Goal: Information Seeking & Learning: Learn about a topic

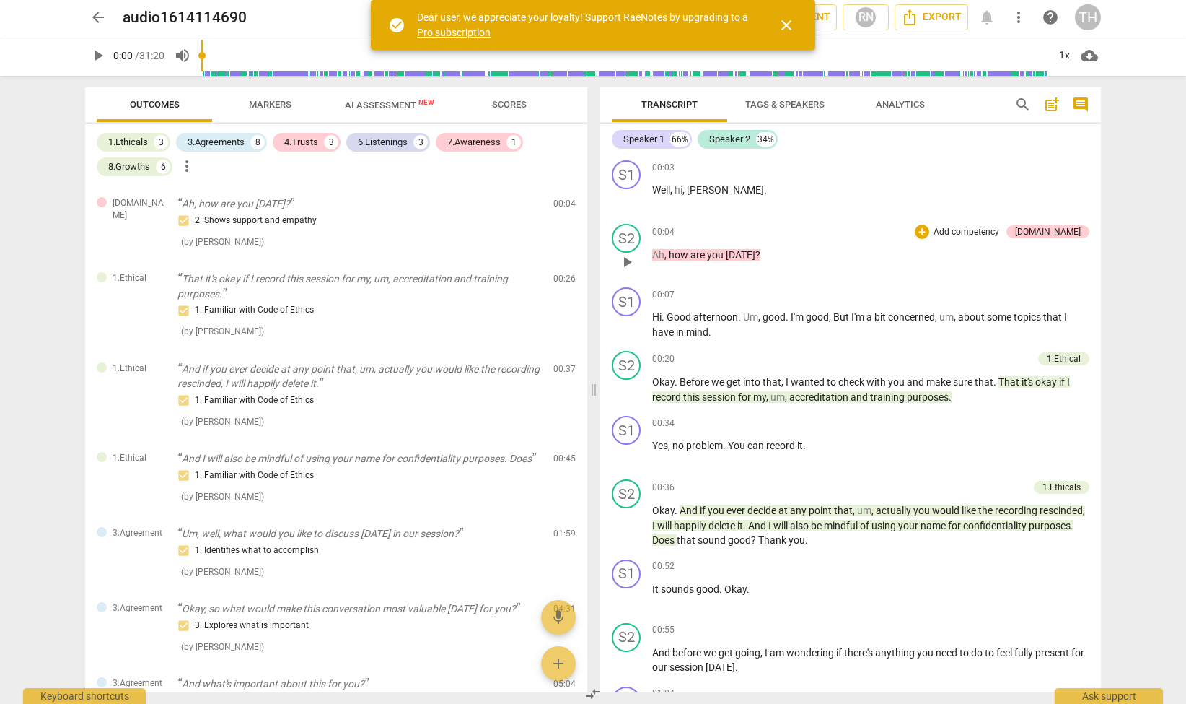
click at [727, 253] on span "[DATE]" at bounding box center [741, 255] width 30 height 12
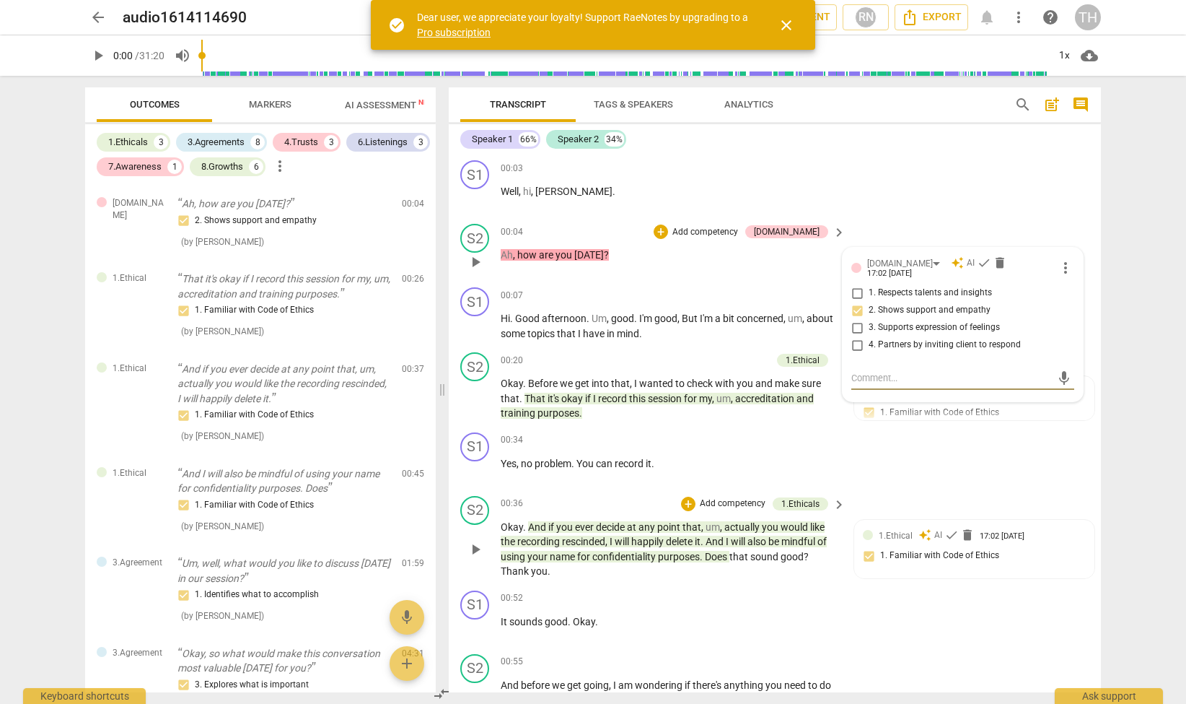
click at [748, 528] on span "actually" at bounding box center [744, 527] width 38 height 12
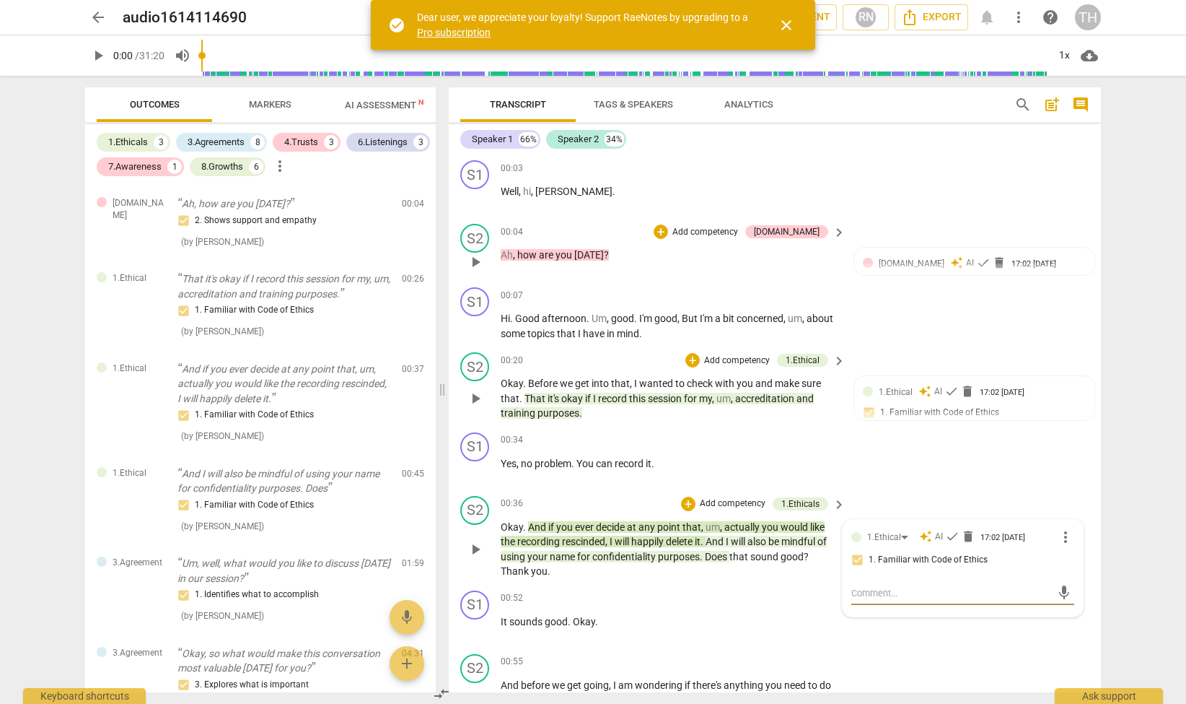
click at [666, 399] on span "session" at bounding box center [666, 399] width 36 height 12
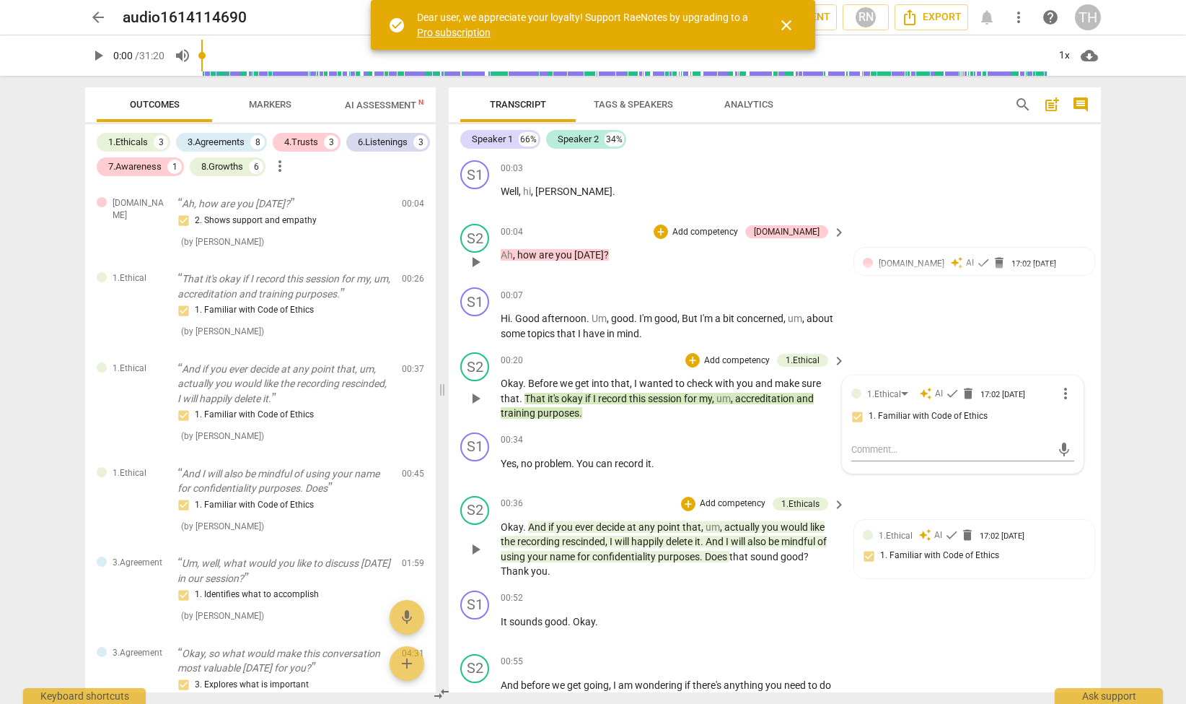
click at [1126, 161] on div "arrow_back audio1614114690 edit star Assessment auto_fix_high AI Assessment RN …" at bounding box center [593, 352] width 1186 height 704
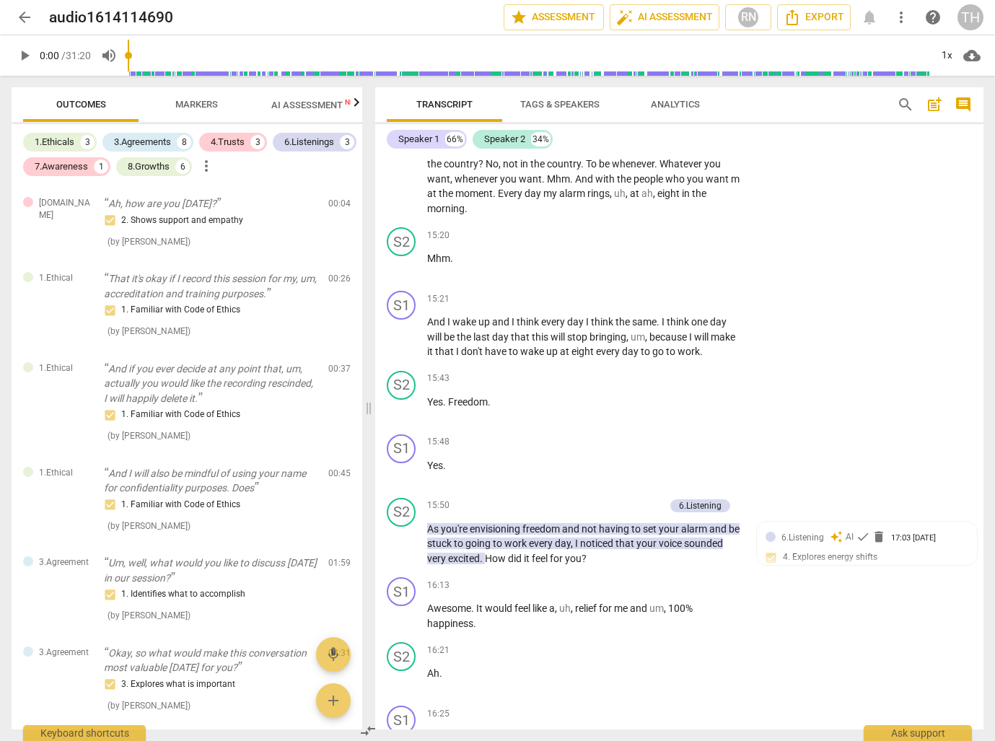
scroll to position [4561, 0]
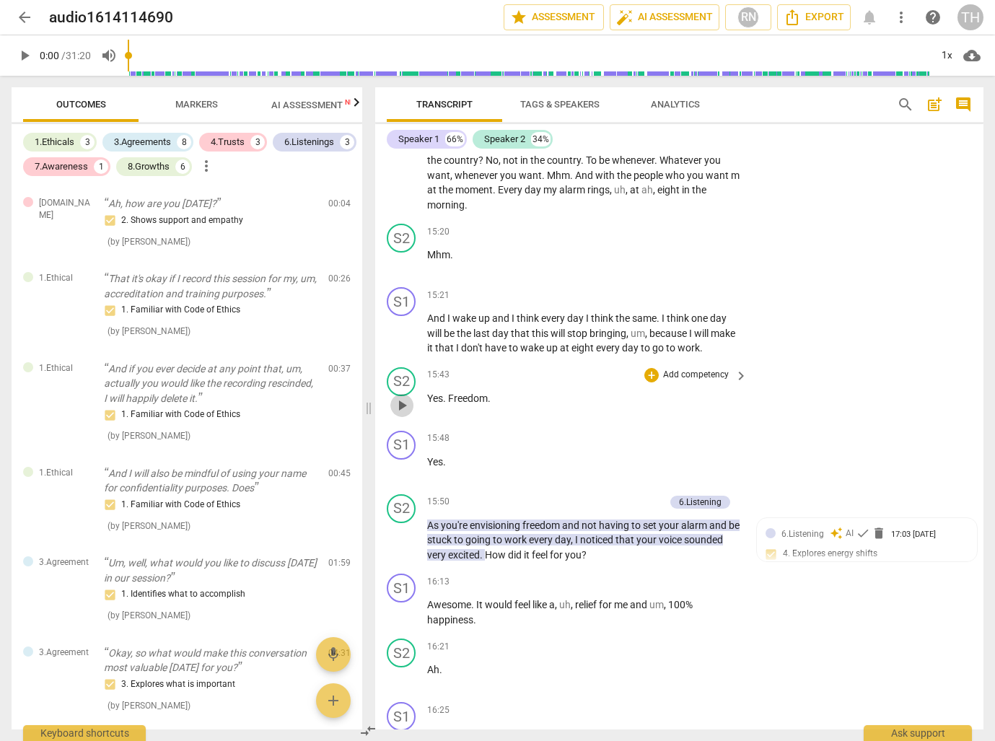
click at [400, 397] on span "play_arrow" at bounding box center [401, 405] width 17 height 17
click at [401, 397] on span "pause" at bounding box center [401, 405] width 17 height 17
click at [403, 325] on span "play_arrow" at bounding box center [401, 333] width 17 height 17
click at [403, 325] on span "pause" at bounding box center [401, 333] width 17 height 17
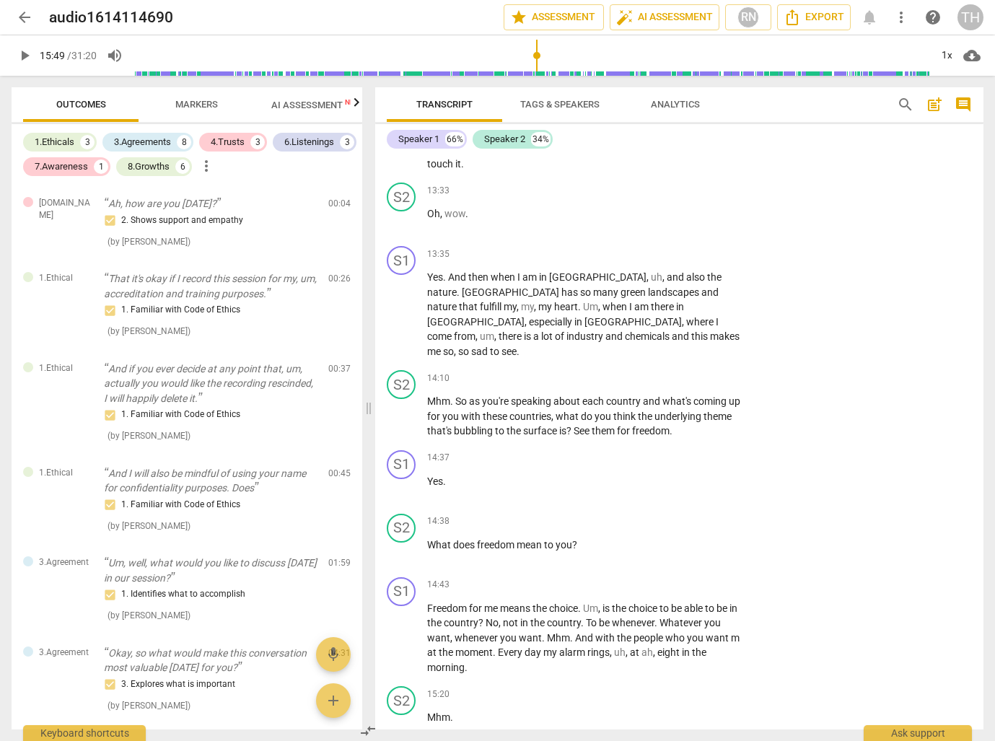
scroll to position [4081, 0]
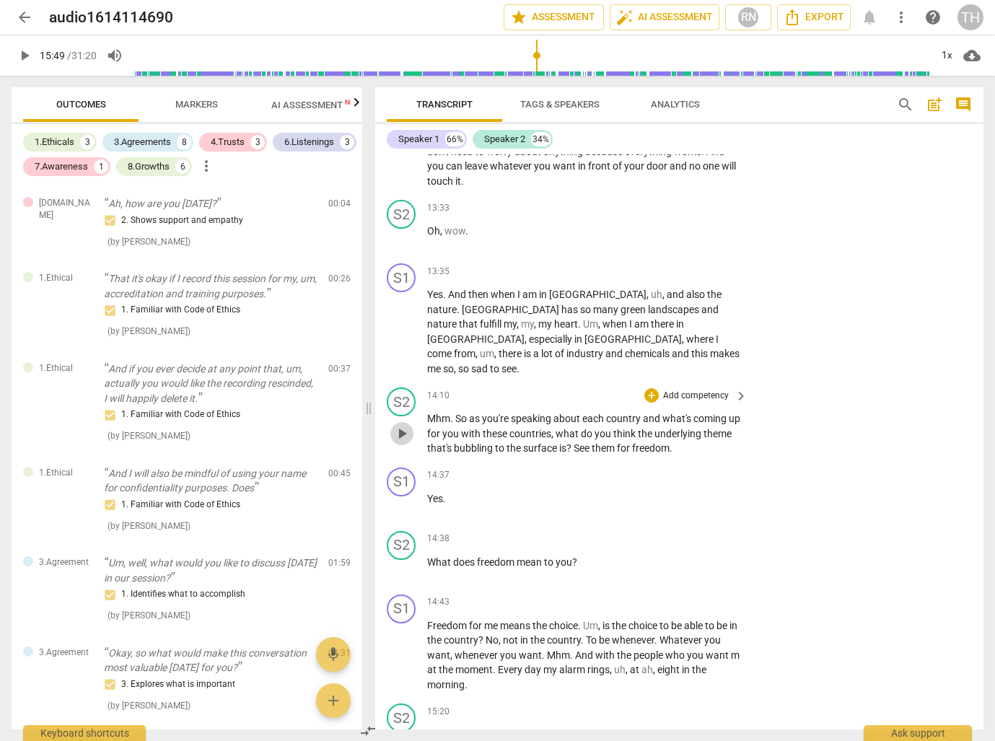
click at [399, 425] on span "play_arrow" at bounding box center [401, 433] width 17 height 17
click at [559, 442] on span "surface" at bounding box center [541, 448] width 36 height 12
click at [404, 425] on span "pause" at bounding box center [401, 433] width 17 height 17
click at [404, 425] on span "play_arrow" at bounding box center [401, 433] width 17 height 17
click at [404, 425] on span "pause" at bounding box center [401, 433] width 17 height 17
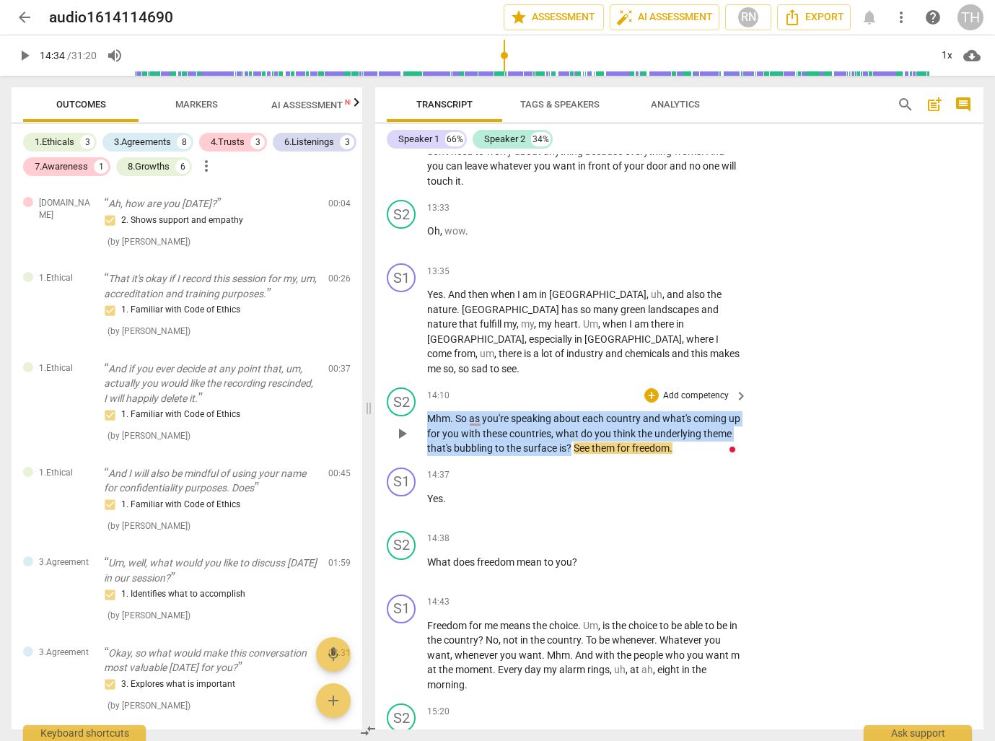
drag, startPoint x: 428, startPoint y: 343, endPoint x: 603, endPoint y: 377, distance: 177.9
click at [603, 411] on p "Mhm . So as you're speaking about each country and what's coming up for you wit…" at bounding box center [583, 433] width 313 height 45
copy p "Mhm . So as you're speaking about each country and what's coming up for you wit…"
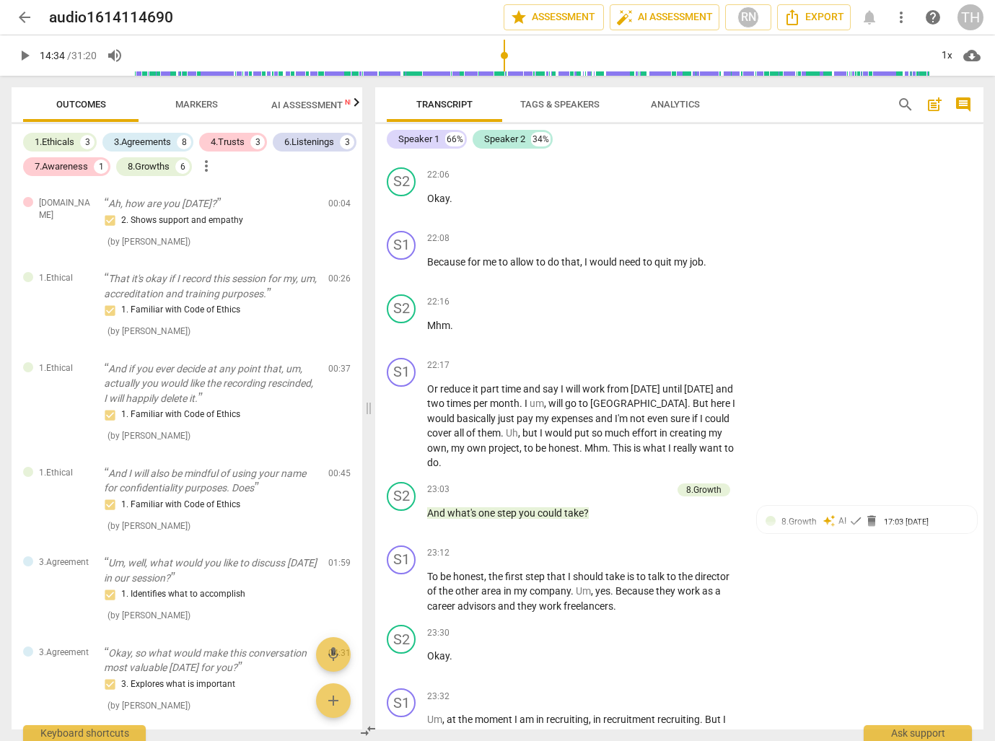
scroll to position [6927, 0]
drag, startPoint x: 602, startPoint y: 408, endPoint x: 413, endPoint y: 401, distance: 189.2
click at [413, 477] on div "S2 play_arrow pause 23:03 + Add competency 8.Growth keyboard_arrow_right And wh…" at bounding box center [679, 509] width 608 height 64
copy p "And what's one step you could take ?"
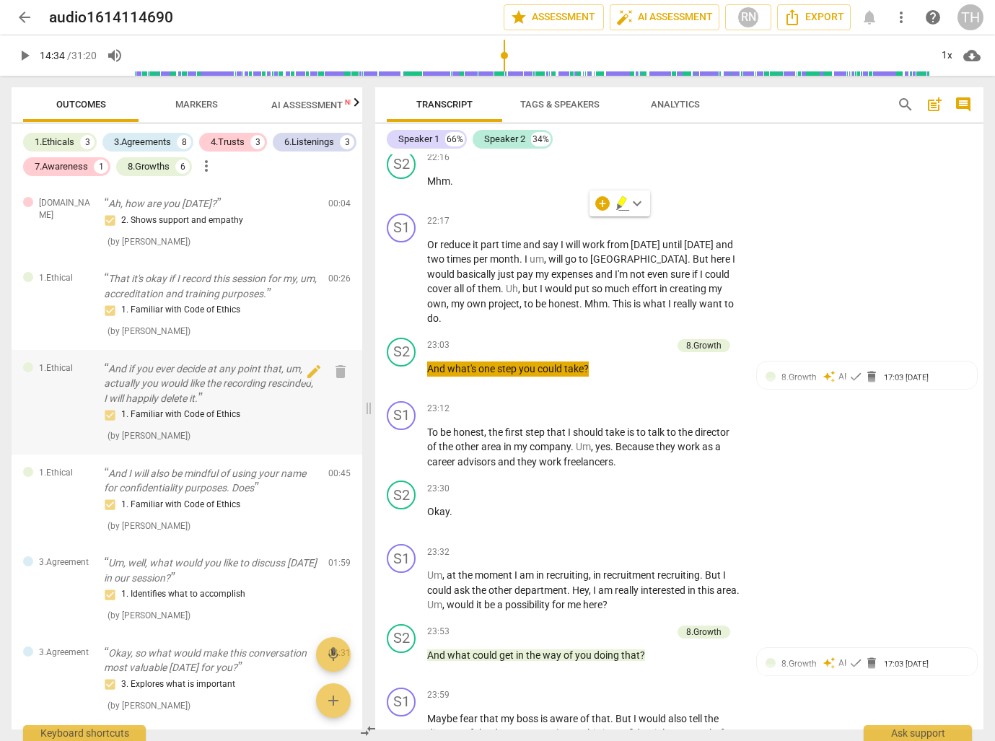
scroll to position [7122, 0]
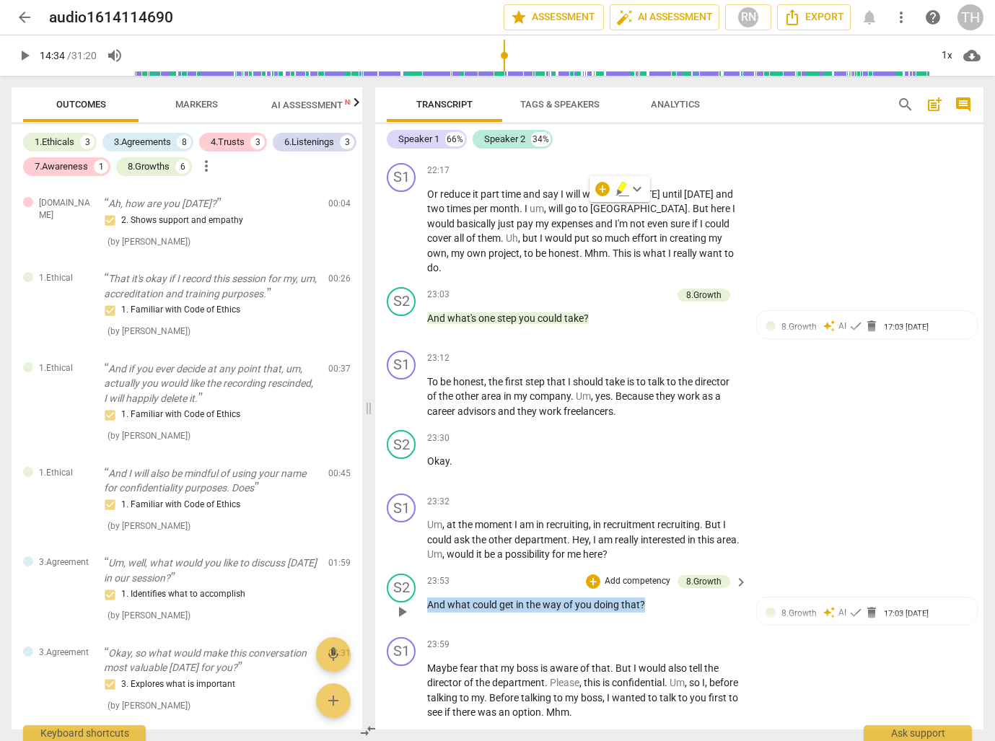
drag, startPoint x: 649, startPoint y: 490, endPoint x: 424, endPoint y: 488, distance: 224.5
click at [424, 568] on div "S2 play_arrow pause 23:53 + Add competency 8.Growth keyboard_arrow_right And wh…" at bounding box center [679, 600] width 608 height 64
copy p "And what could get in the way of you doing that ?"
click at [192, 104] on span "Markers" at bounding box center [196, 104] width 43 height 11
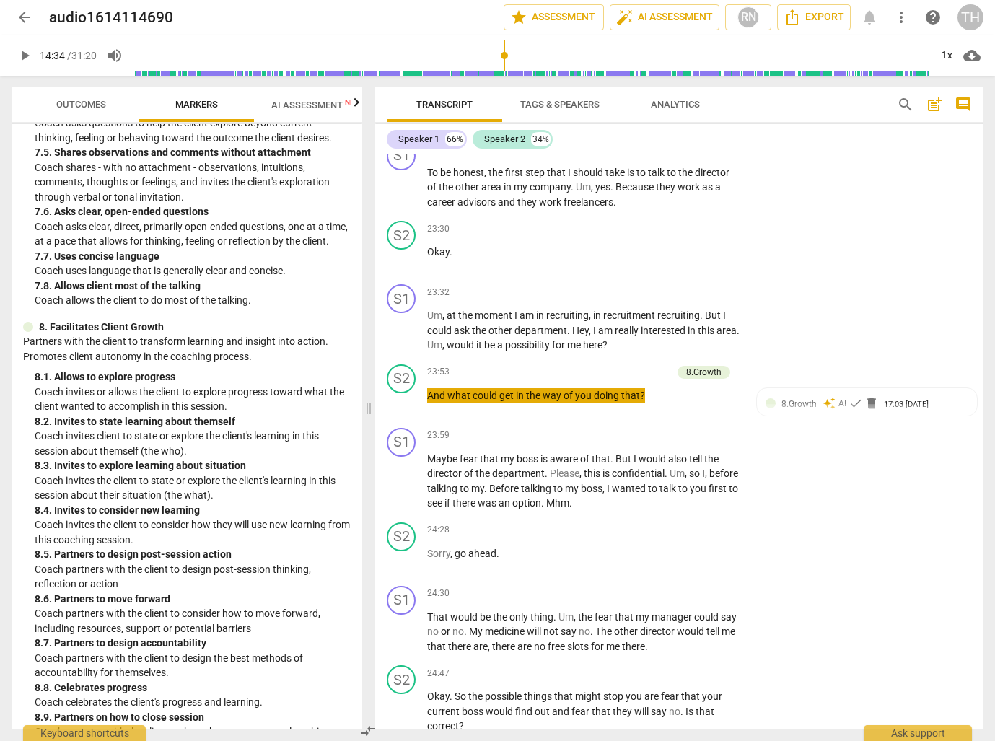
scroll to position [7330, 0]
click at [404, 474] on span "play_arrow" at bounding box center [401, 482] width 17 height 17
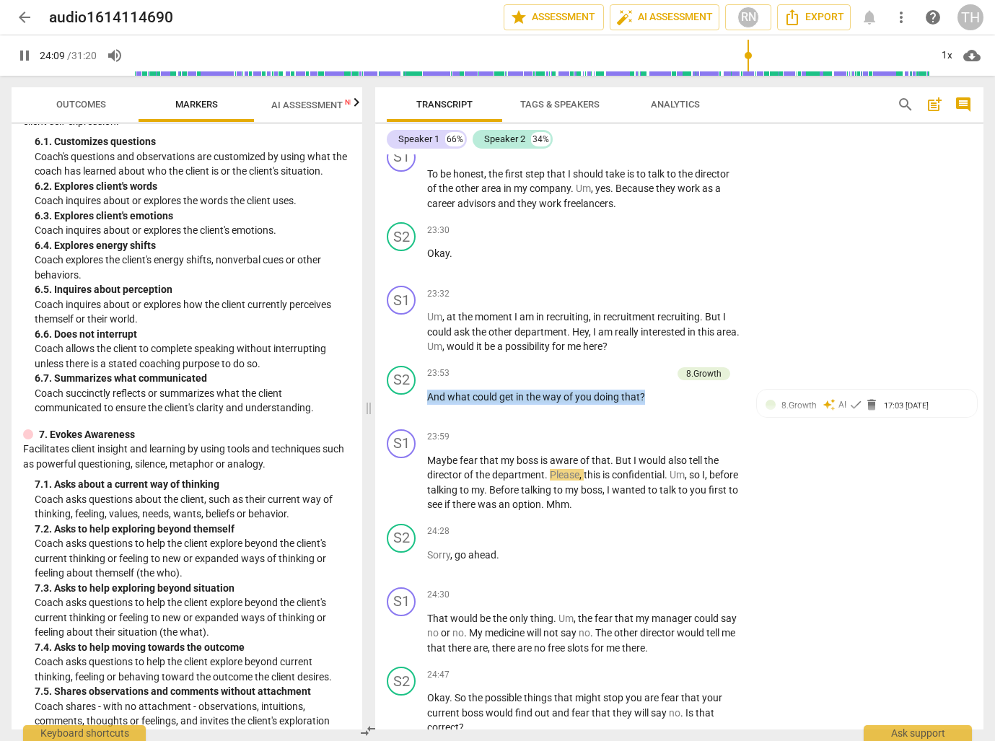
scroll to position [1071, 0]
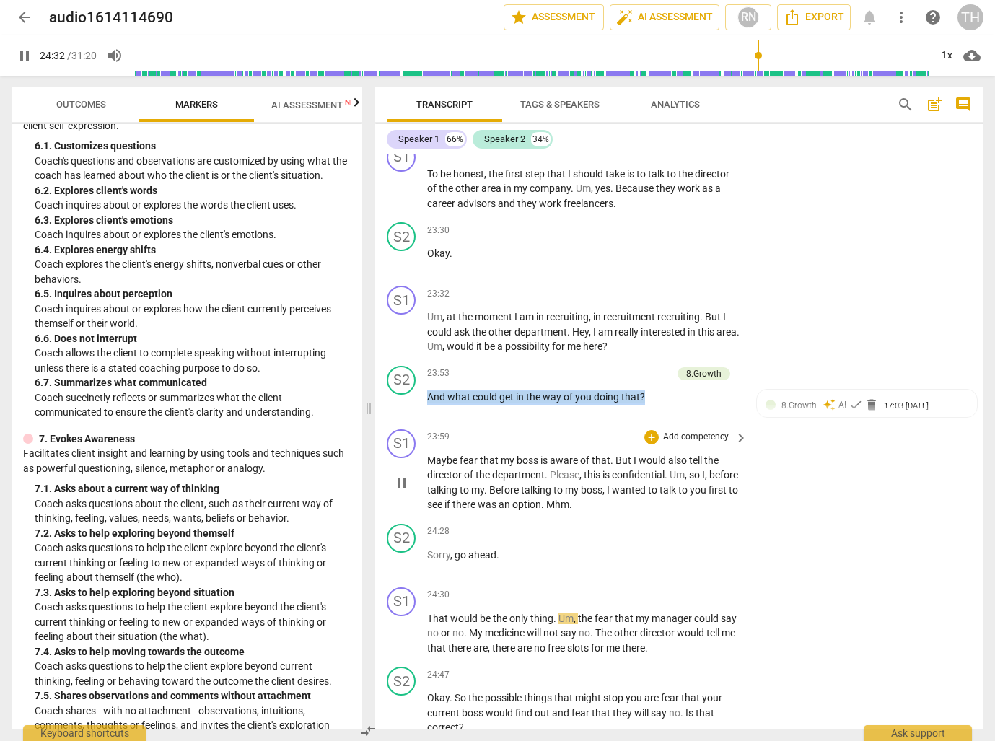
click at [405, 474] on span "pause" at bounding box center [401, 482] width 17 height 17
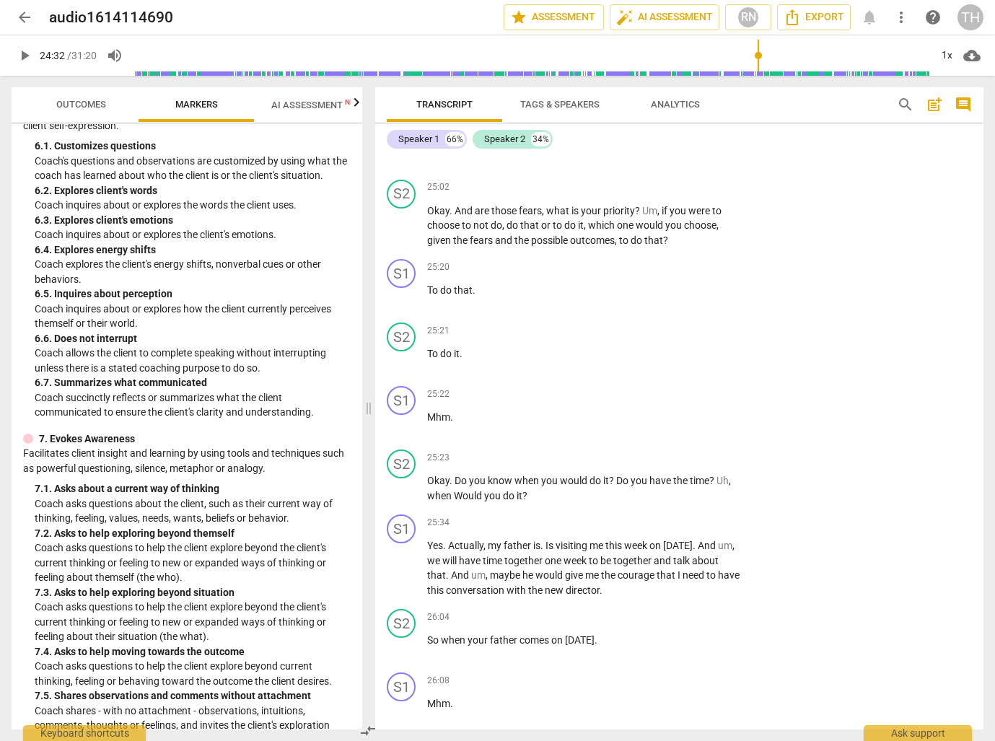
scroll to position [7941, 0]
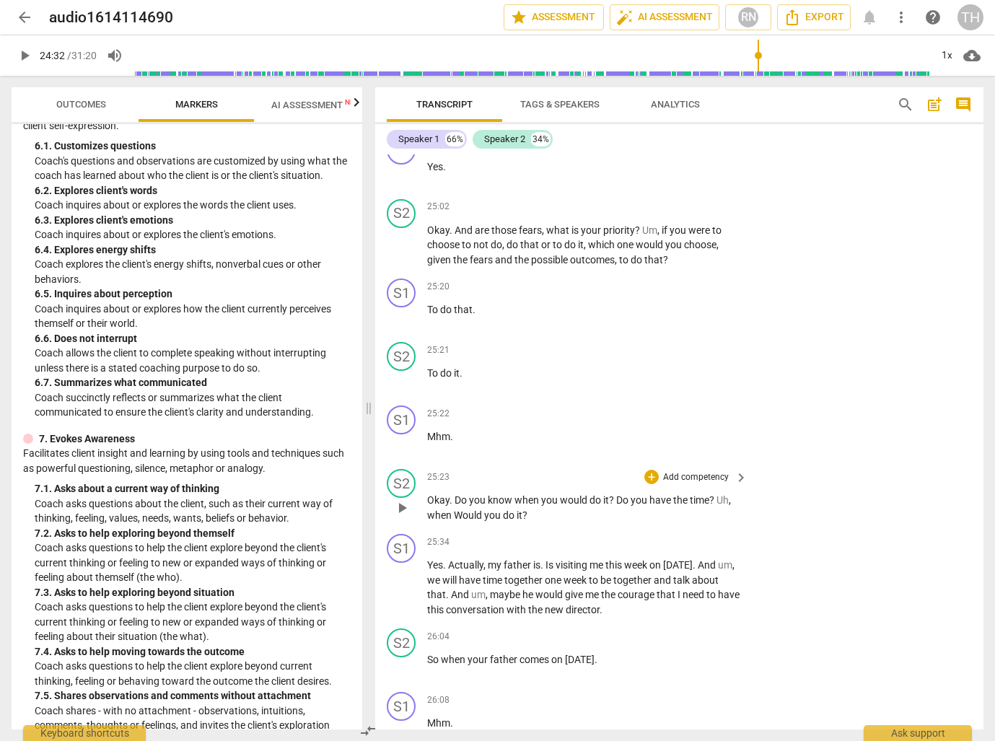
click at [403, 499] on span "play_arrow" at bounding box center [401, 507] width 17 height 17
click at [399, 499] on span "pause" at bounding box center [401, 507] width 17 height 17
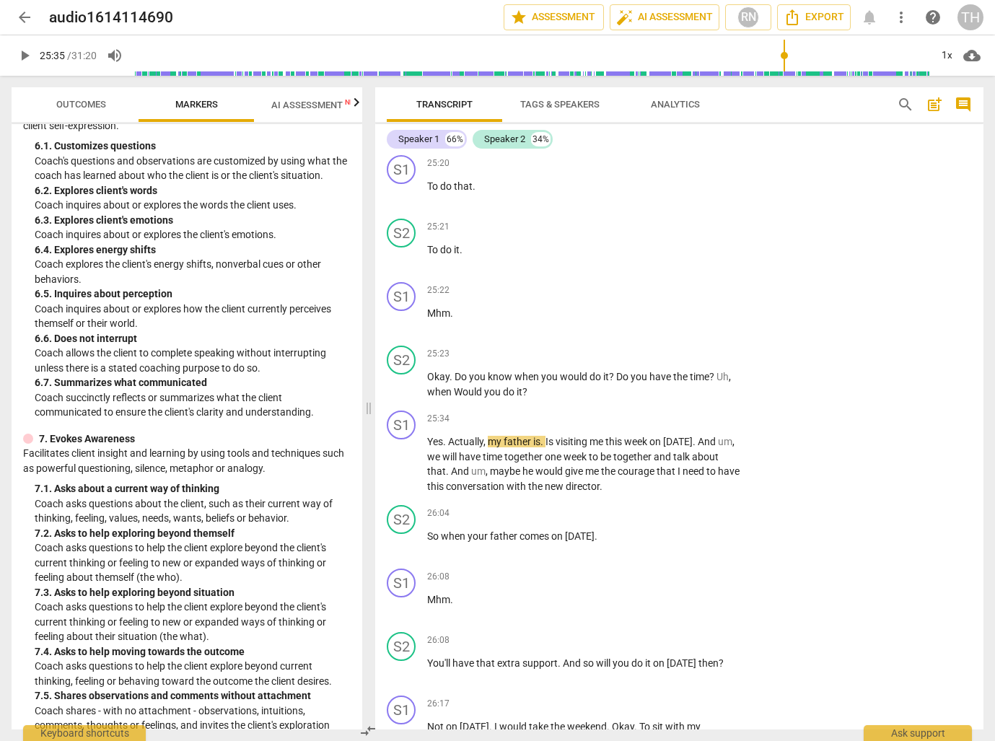
scroll to position [8137, 0]
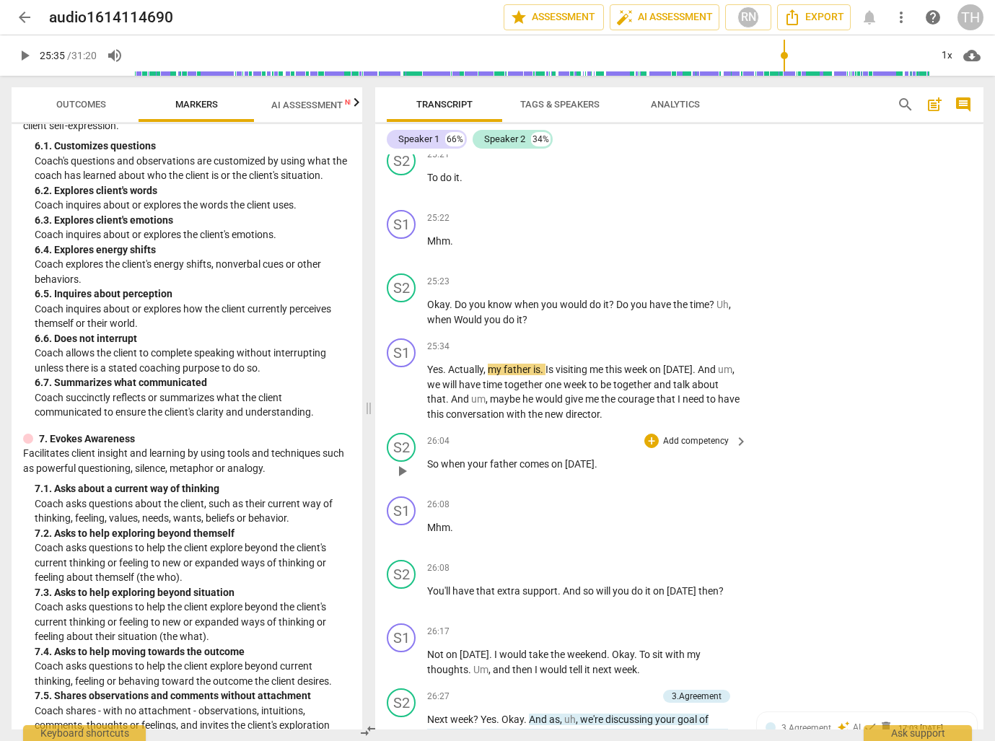
click at [400, 463] on span "play_arrow" at bounding box center [401, 471] width 17 height 17
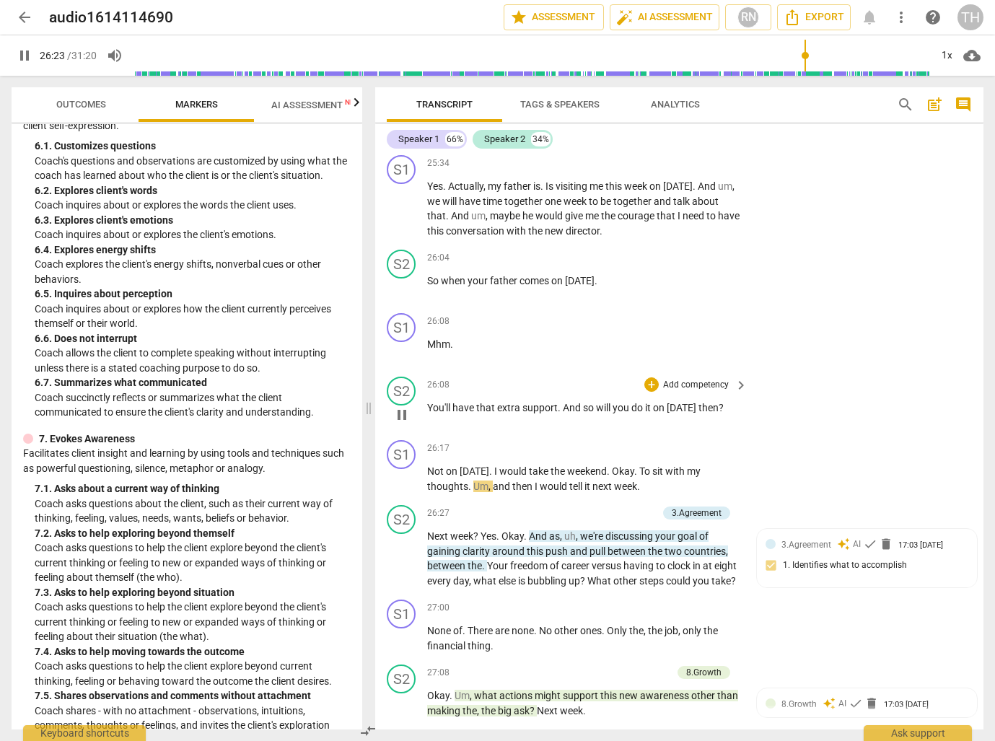
scroll to position [8323, 0]
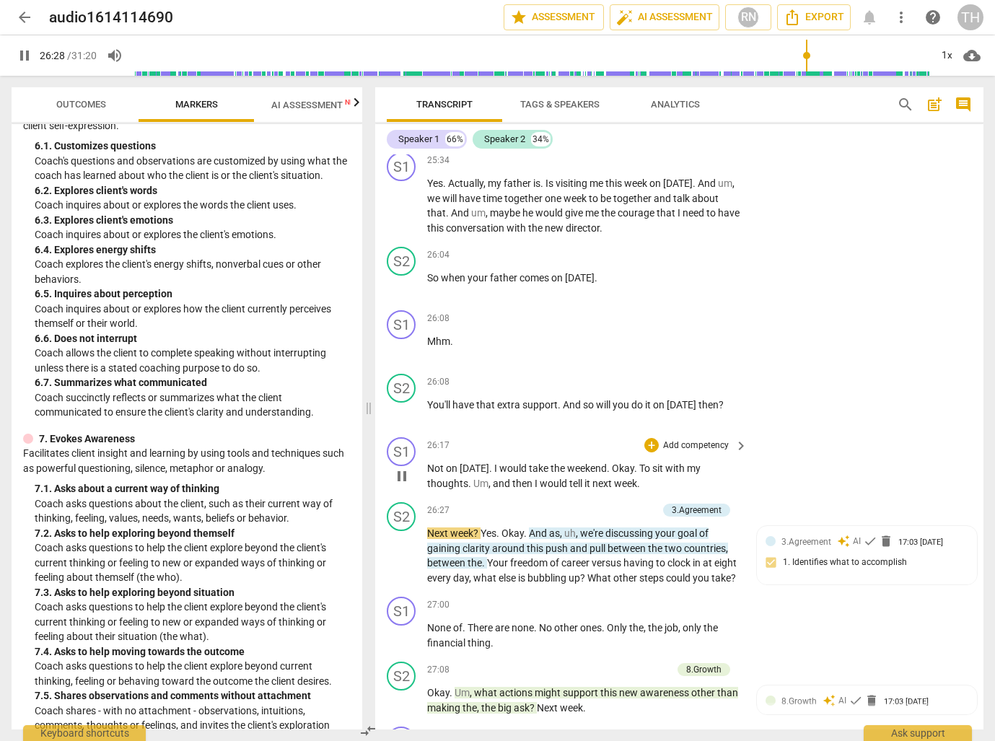
click at [403, 468] on span "pause" at bounding box center [401, 476] width 17 height 17
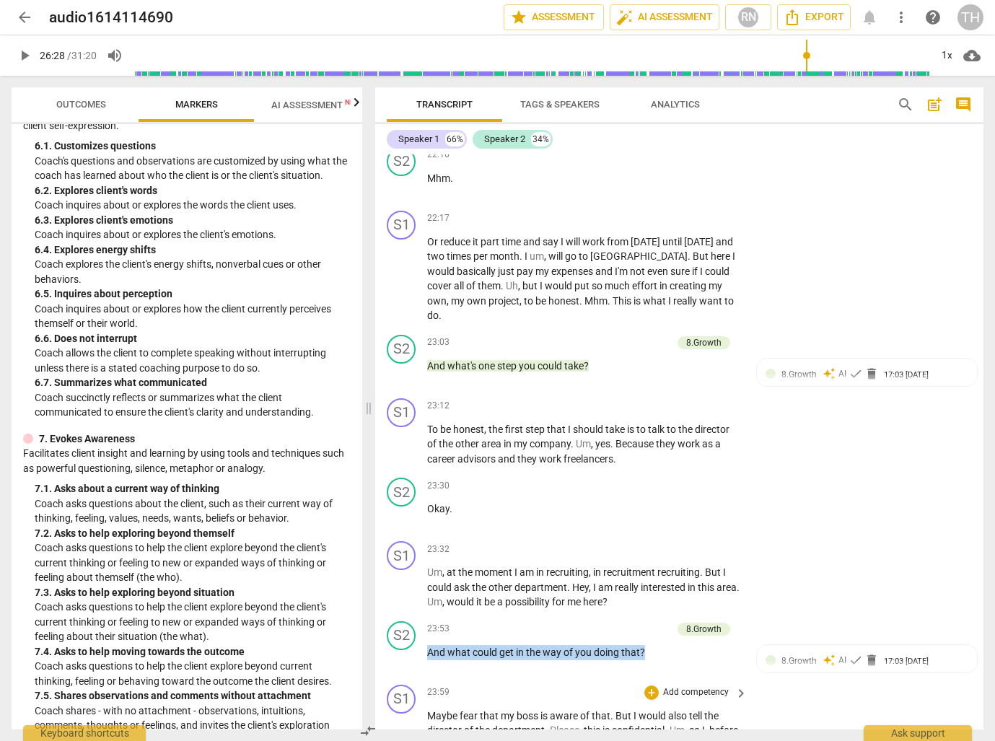
scroll to position [7070, 0]
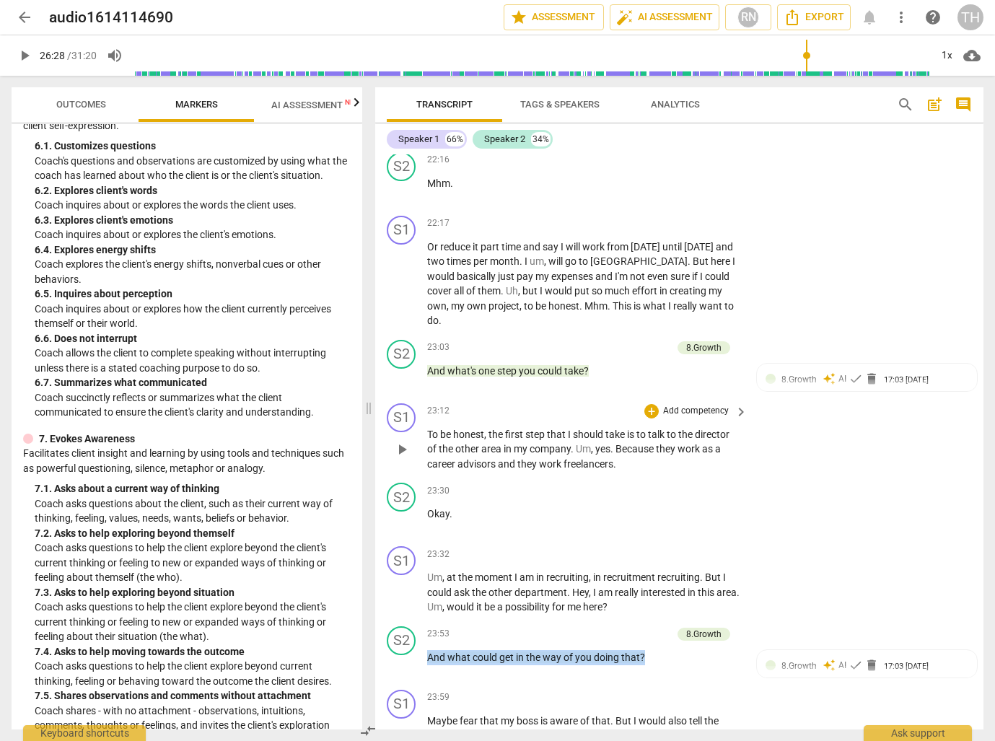
click at [403, 441] on span "play_arrow" at bounding box center [401, 449] width 17 height 17
click at [403, 441] on span "pause" at bounding box center [401, 449] width 17 height 17
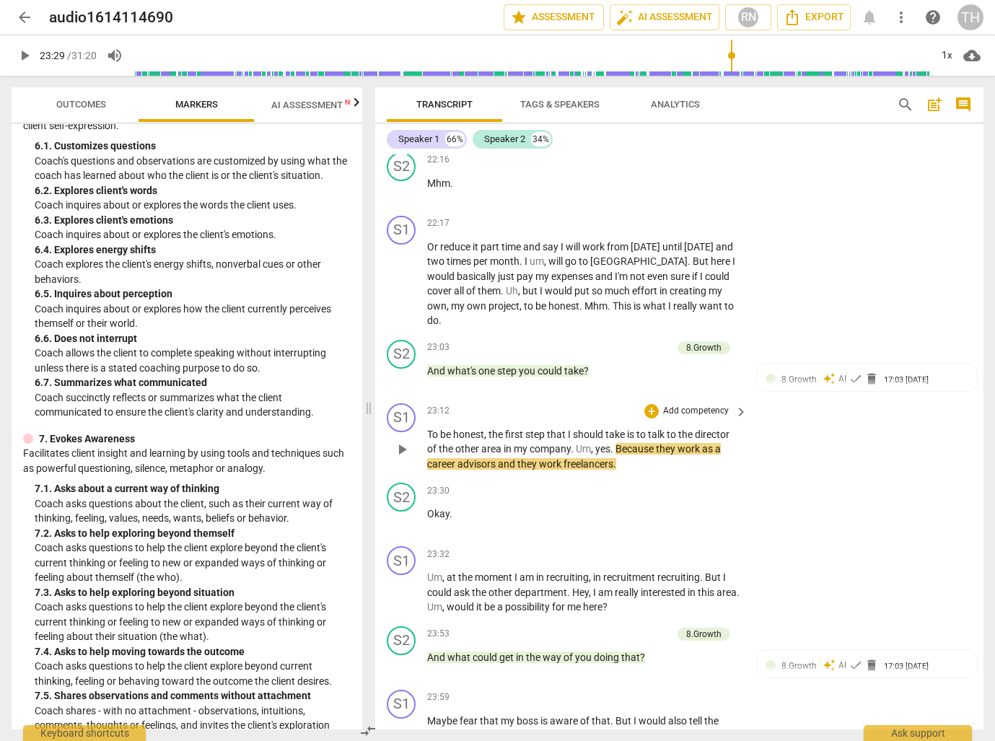
click at [530, 443] on span "my" at bounding box center [522, 449] width 16 height 12
click at [403, 441] on span "play_arrow" at bounding box center [401, 449] width 17 height 17
click at [433, 429] on span "To" at bounding box center [433, 435] width 13 height 12
click at [406, 441] on span "pause" at bounding box center [401, 449] width 17 height 17
click at [406, 441] on span "play_arrow" at bounding box center [401, 449] width 17 height 17
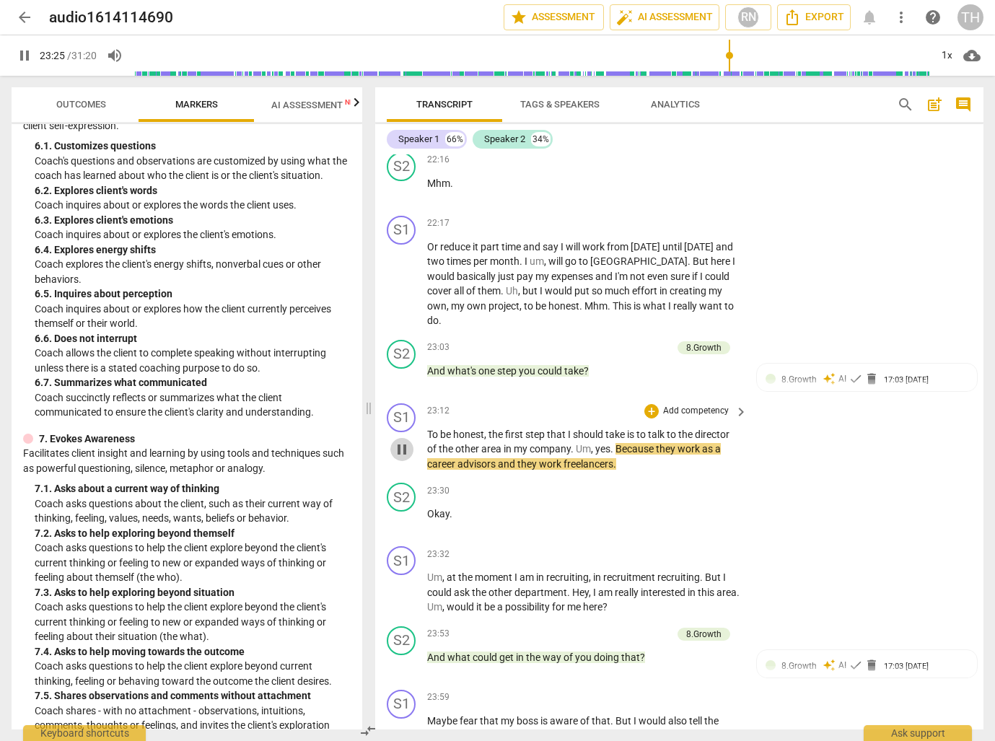
click at [402, 441] on span "pause" at bounding box center [401, 449] width 17 height 17
click at [402, 441] on span "play_arrow" at bounding box center [401, 449] width 17 height 17
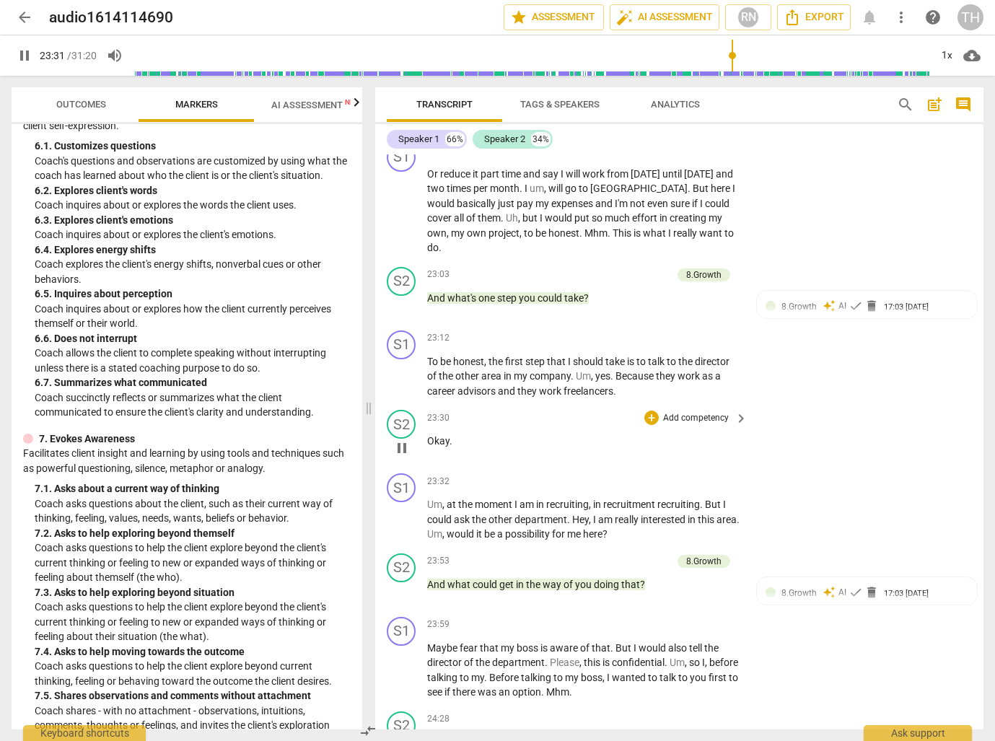
scroll to position [7176, 0]
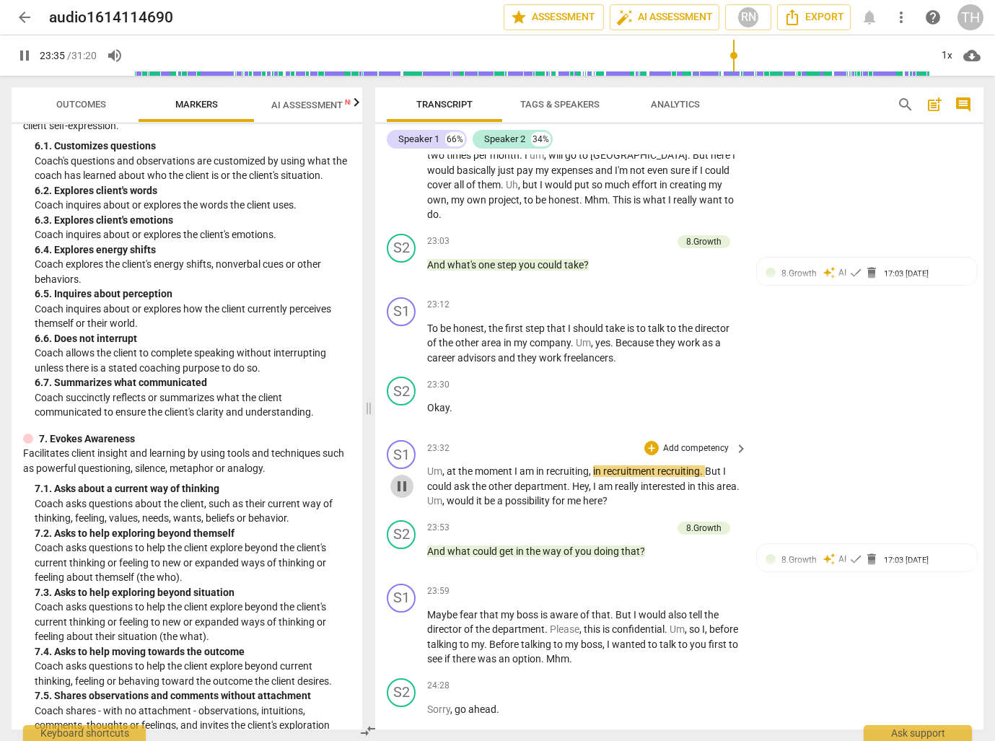
click at [401, 478] on span "pause" at bounding box center [401, 486] width 17 height 17
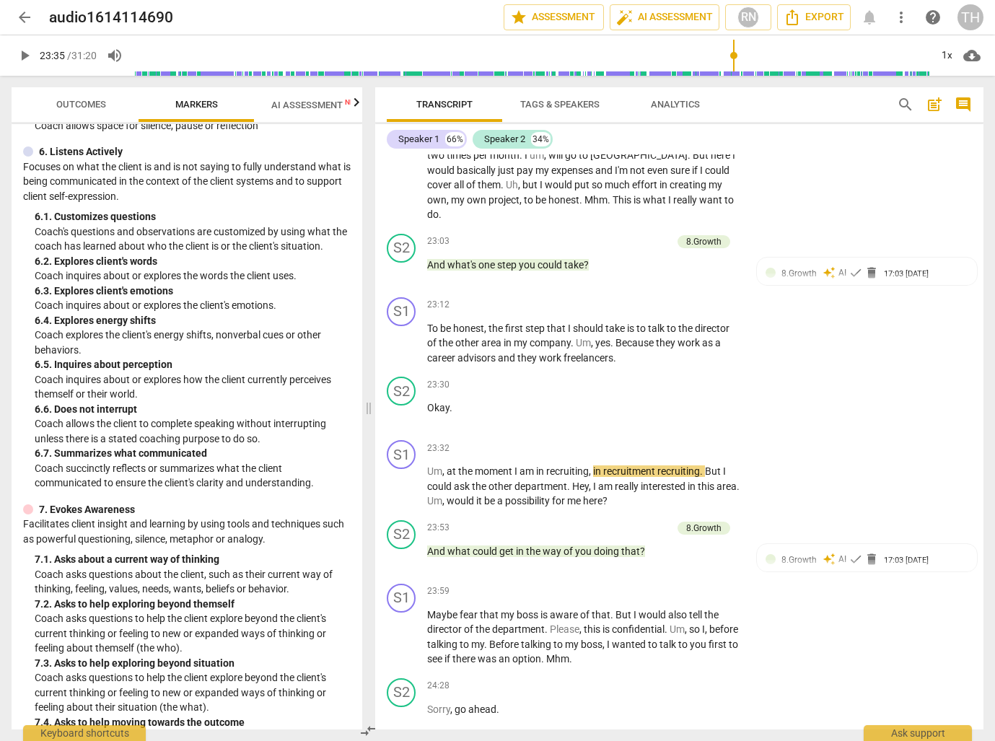
scroll to position [874, 0]
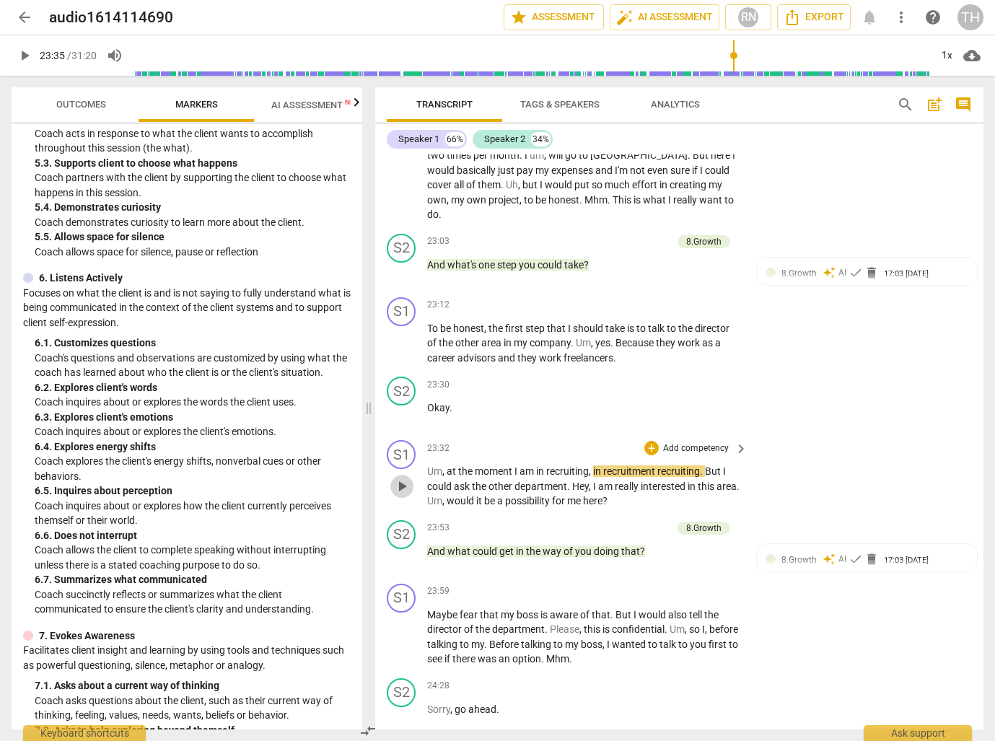
click at [401, 478] on span "play_arrow" at bounding box center [401, 486] width 17 height 17
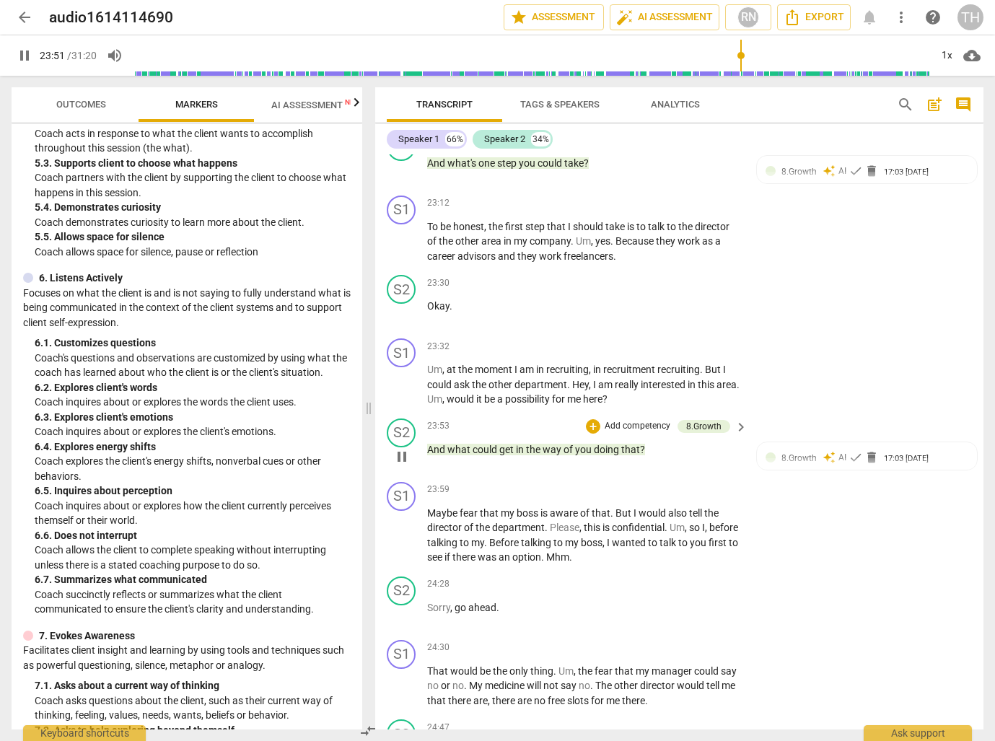
scroll to position [7284, 0]
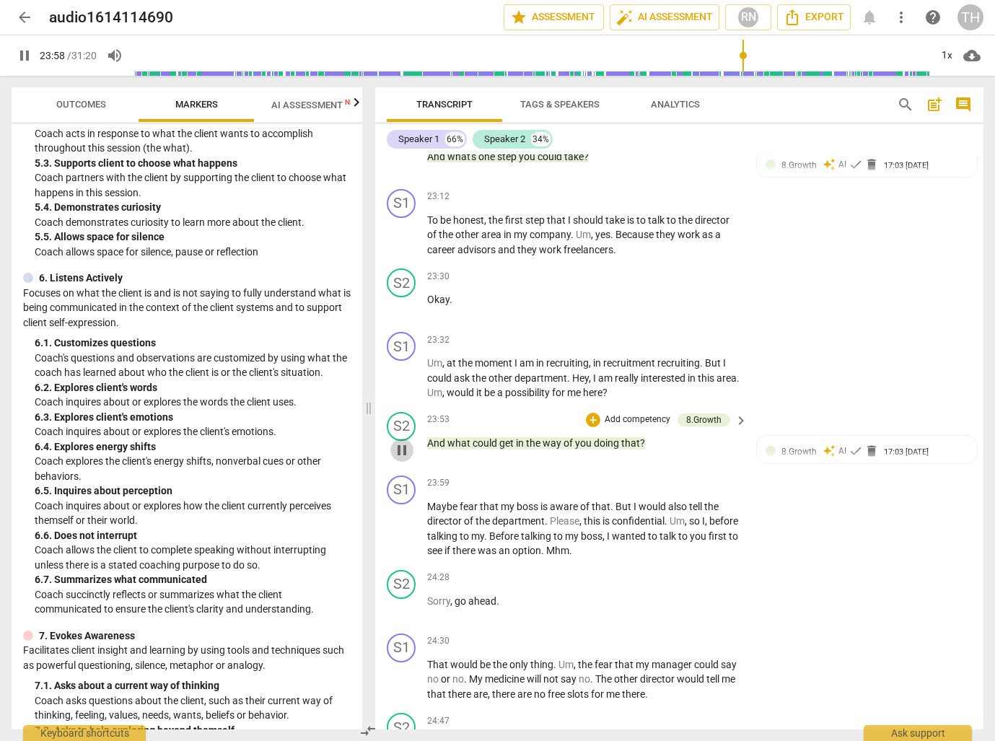
click at [403, 442] on span "pause" at bounding box center [401, 450] width 17 height 17
click at [403, 442] on span "play_arrow" at bounding box center [401, 450] width 17 height 17
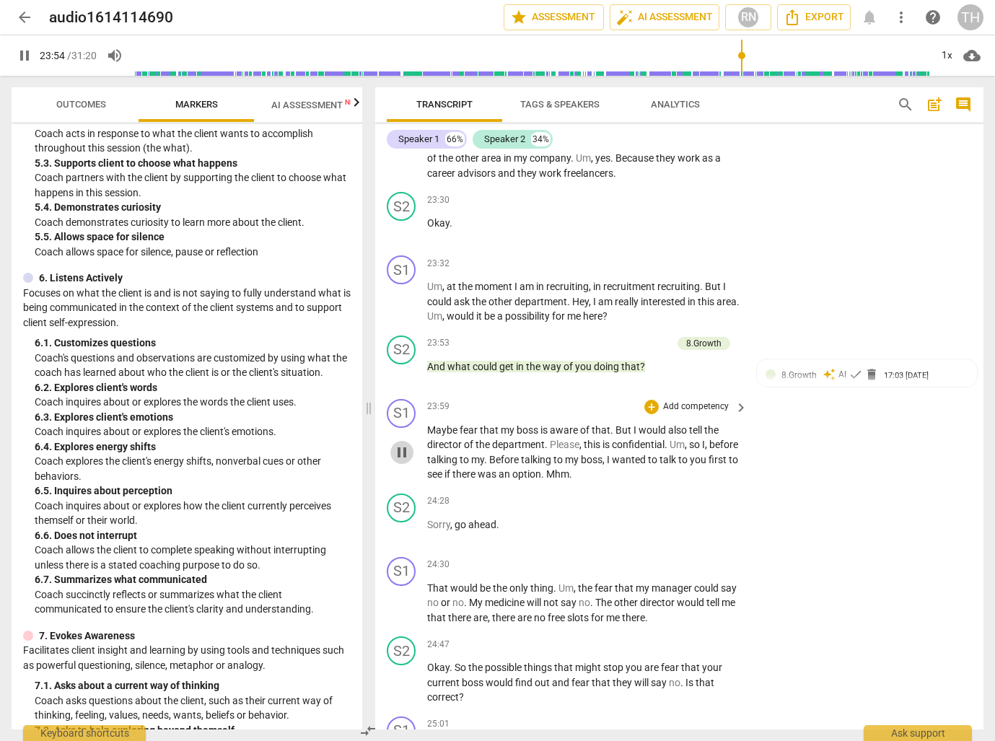
click at [406, 444] on span "pause" at bounding box center [401, 452] width 17 height 17
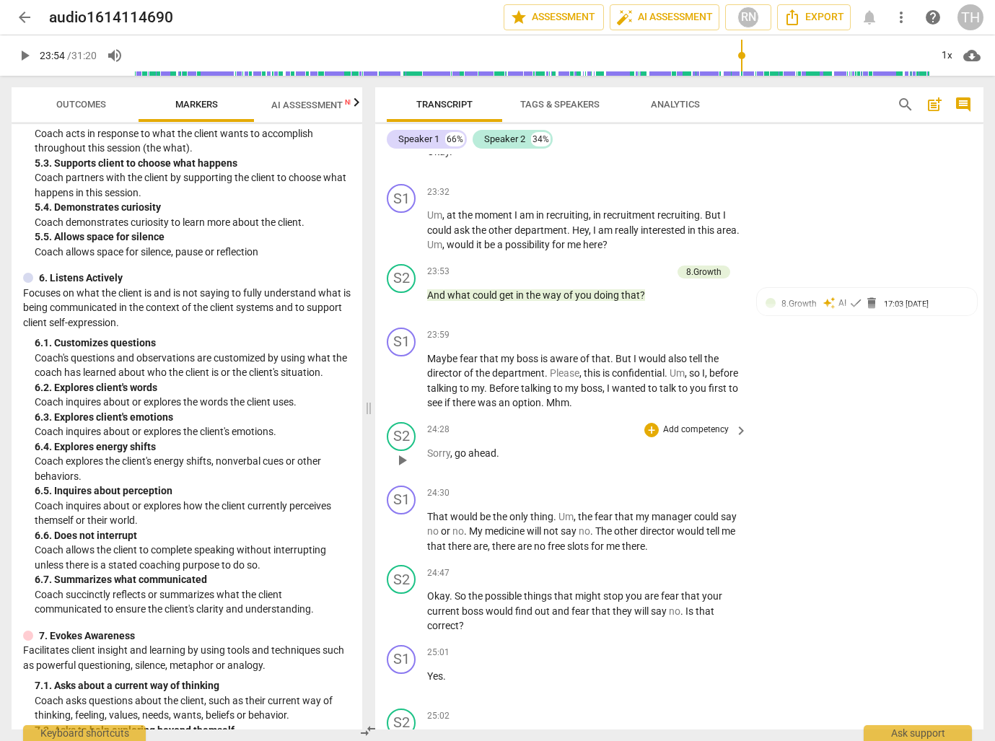
scroll to position [7436, 0]
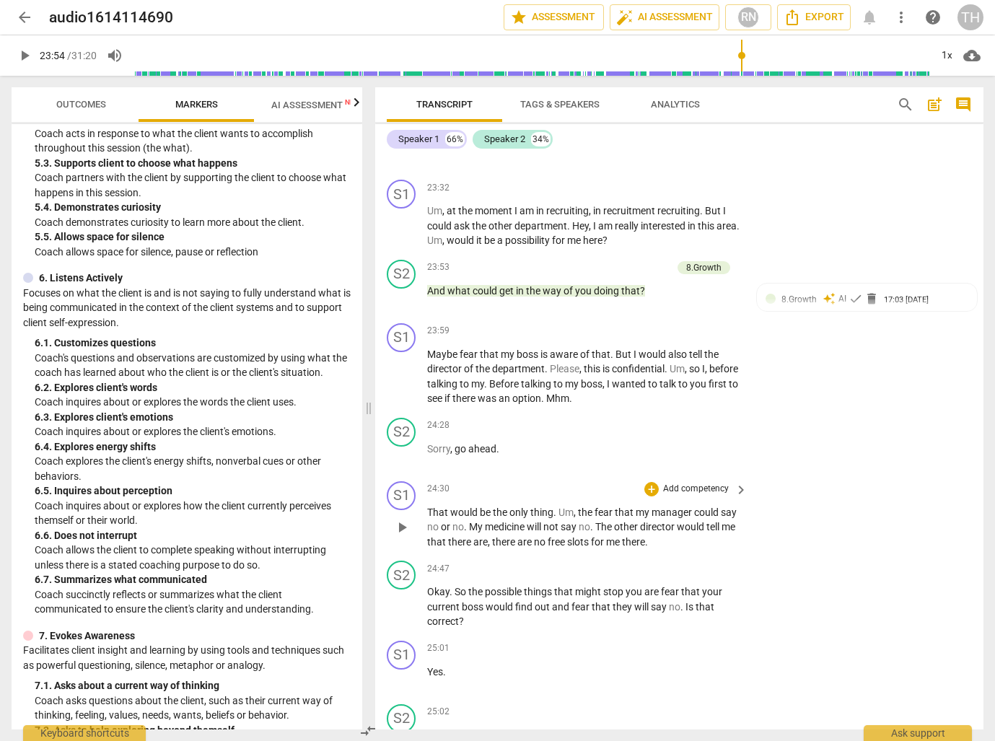
click at [403, 519] on span "play_arrow" at bounding box center [401, 527] width 17 height 17
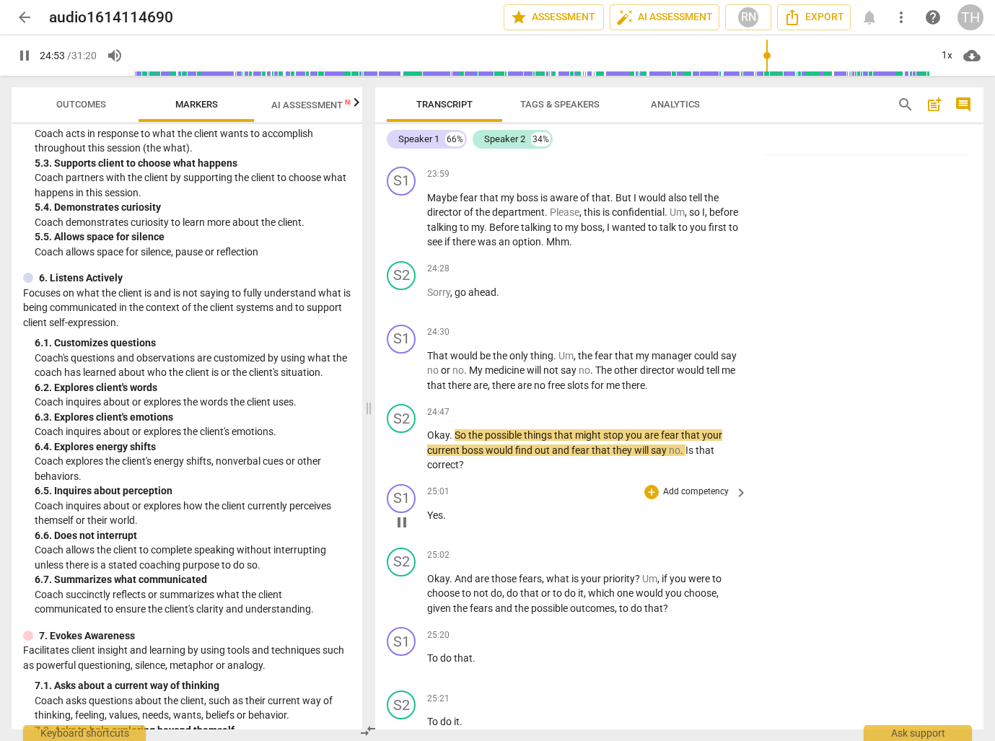
scroll to position [7597, 0]
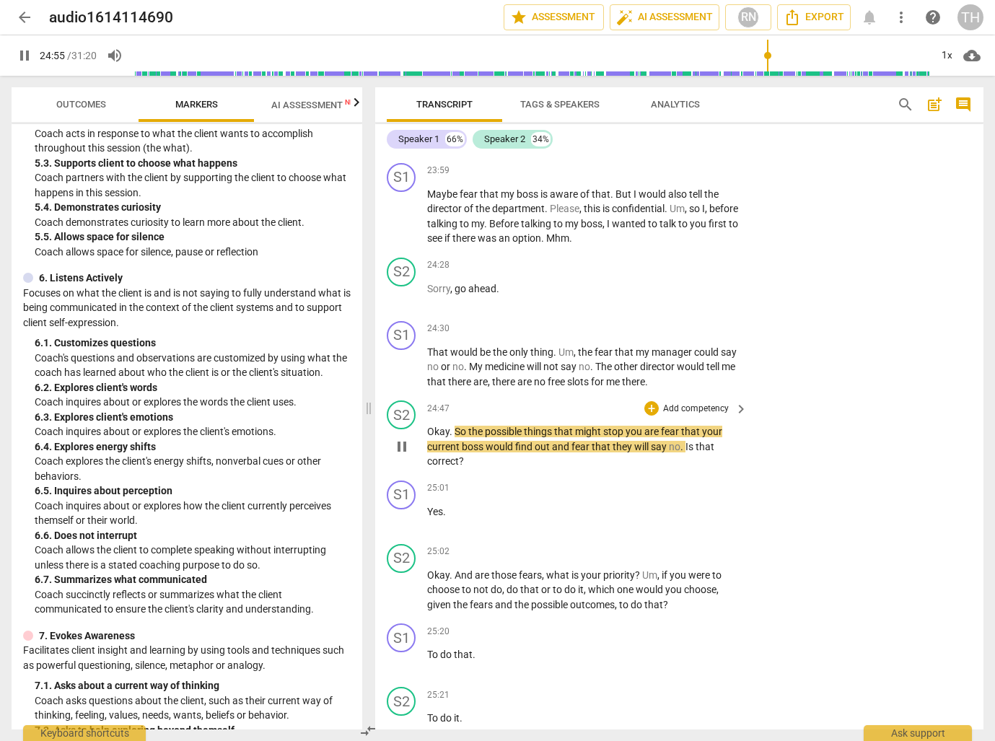
click at [403, 438] on span "pause" at bounding box center [401, 446] width 17 height 17
click at [402, 438] on span "play_arrow" at bounding box center [401, 446] width 17 height 17
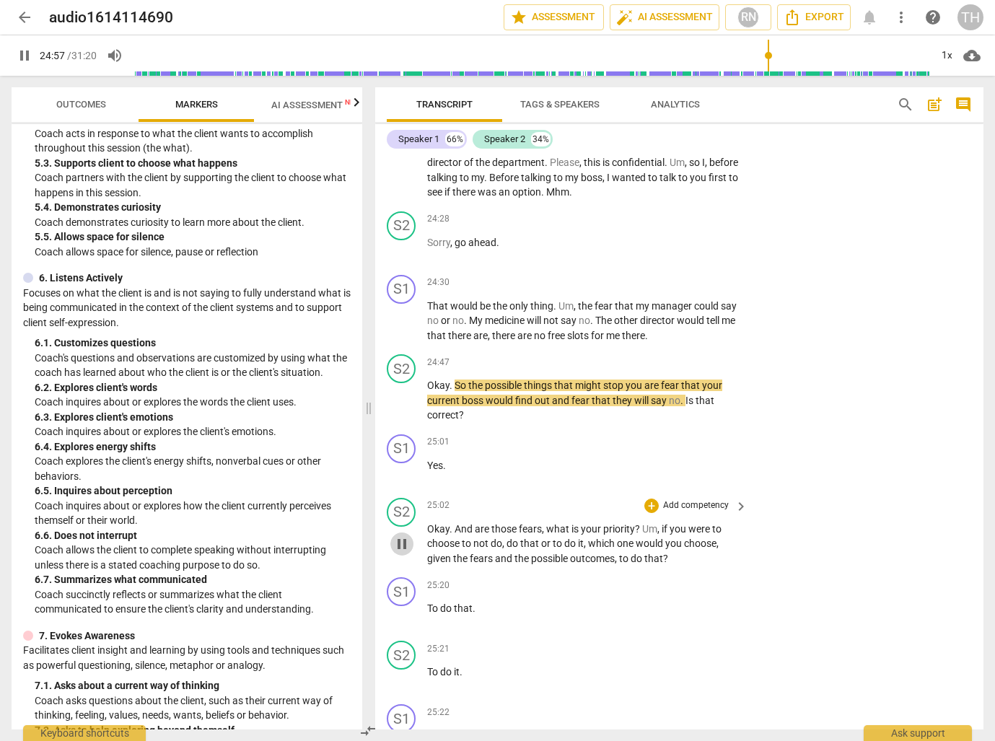
click at [403, 535] on span "pause" at bounding box center [401, 543] width 17 height 17
click at [403, 535] on span "play_arrow" at bounding box center [401, 543] width 17 height 17
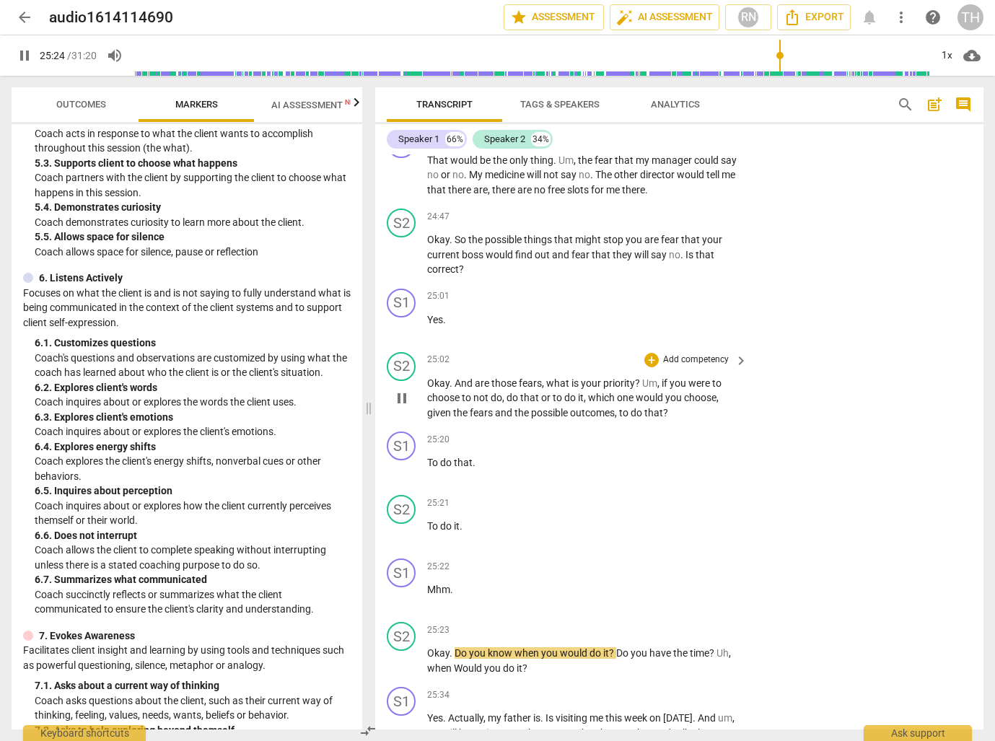
scroll to position [7789, 0]
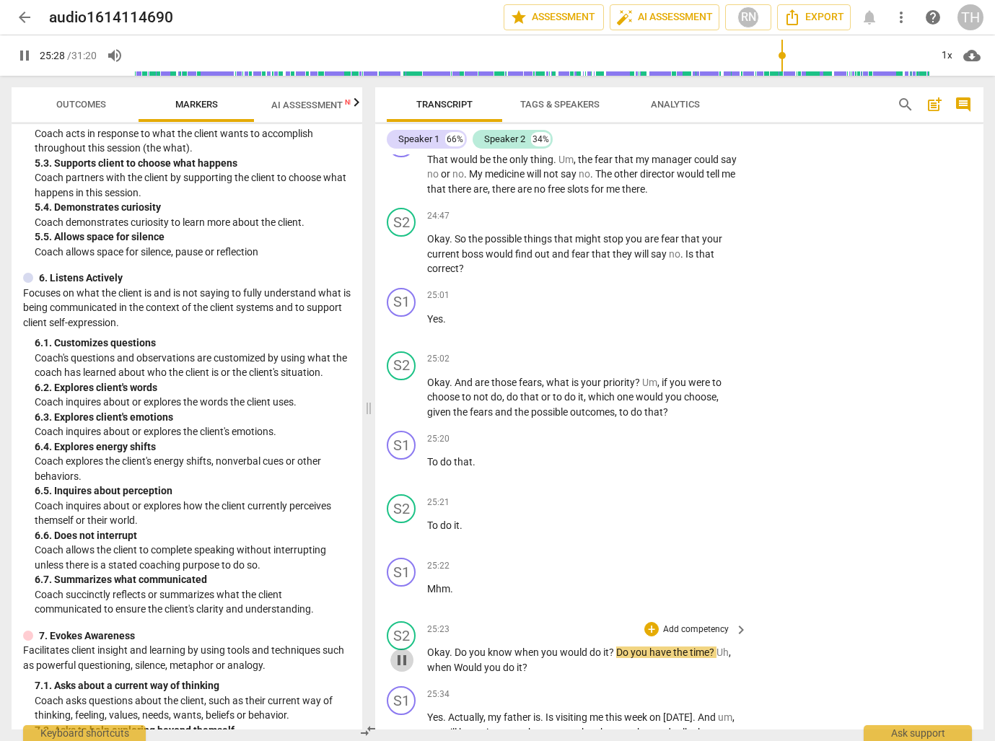
click at [397, 652] on span "pause" at bounding box center [401, 660] width 17 height 17
click at [397, 652] on span "play_arrow" at bounding box center [401, 660] width 17 height 17
click at [397, 652] on span "pause" at bounding box center [401, 660] width 17 height 17
click at [400, 652] on span "play_arrow" at bounding box center [401, 660] width 17 height 17
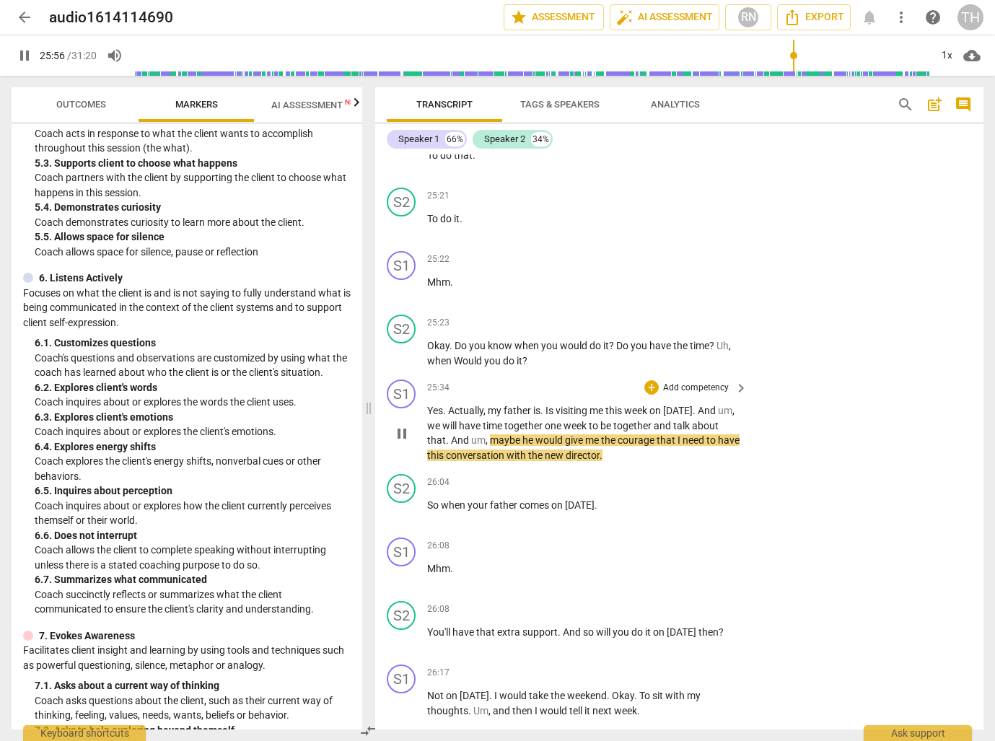
scroll to position [8098, 0]
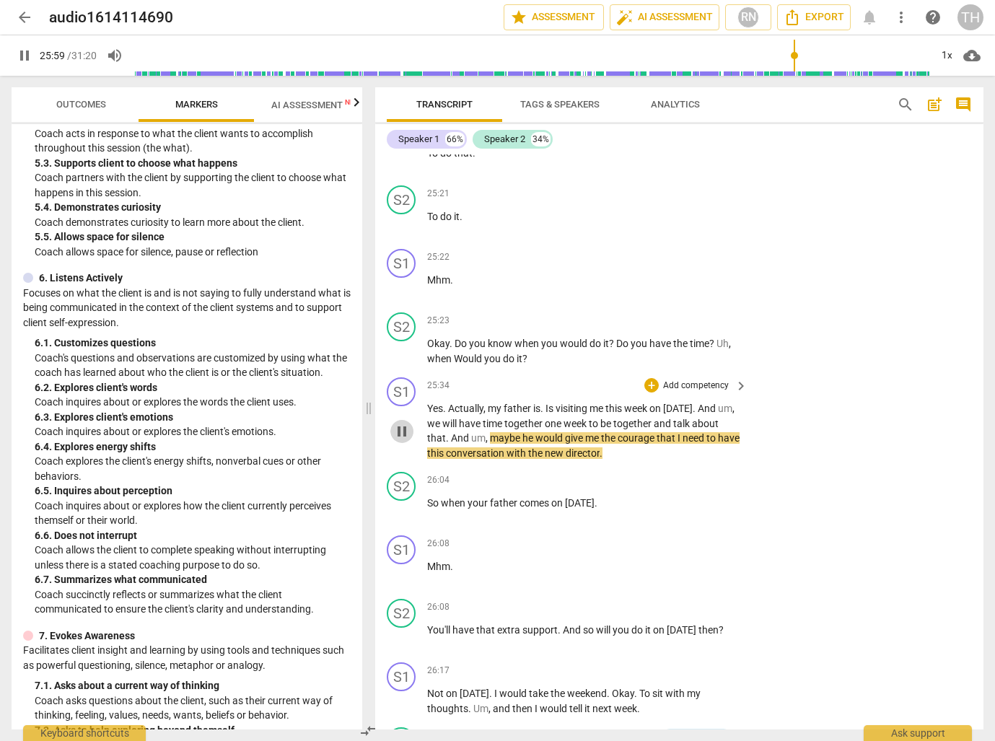
click at [402, 423] on span "pause" at bounding box center [401, 431] width 17 height 17
click at [396, 423] on span "play_arrow" at bounding box center [401, 431] width 17 height 17
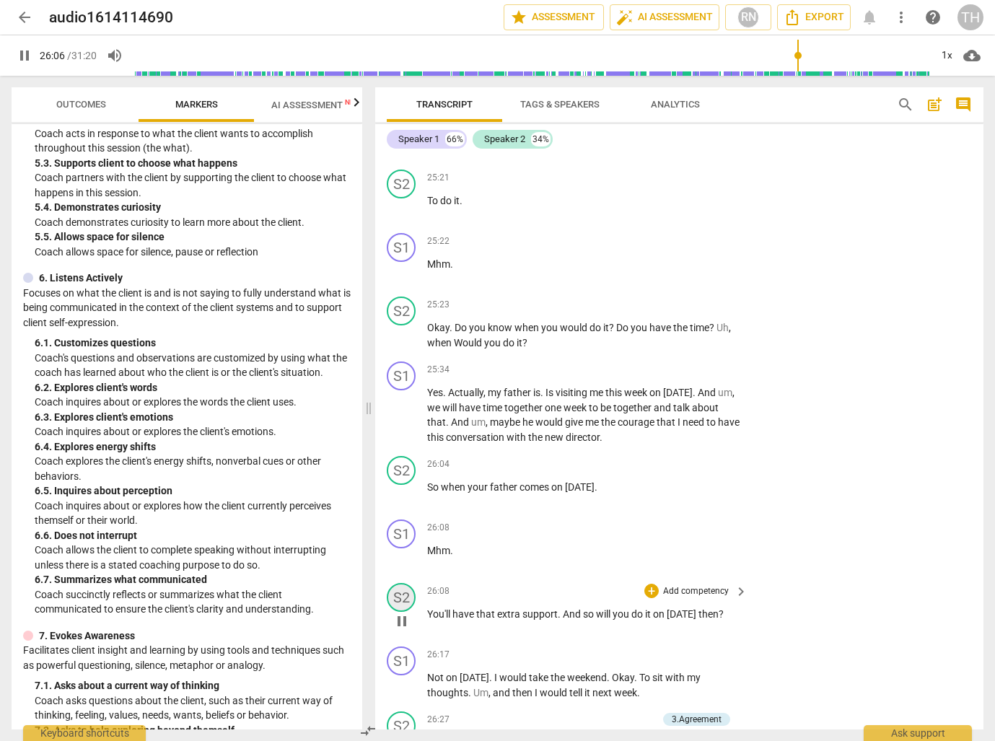
scroll to position [8164, 0]
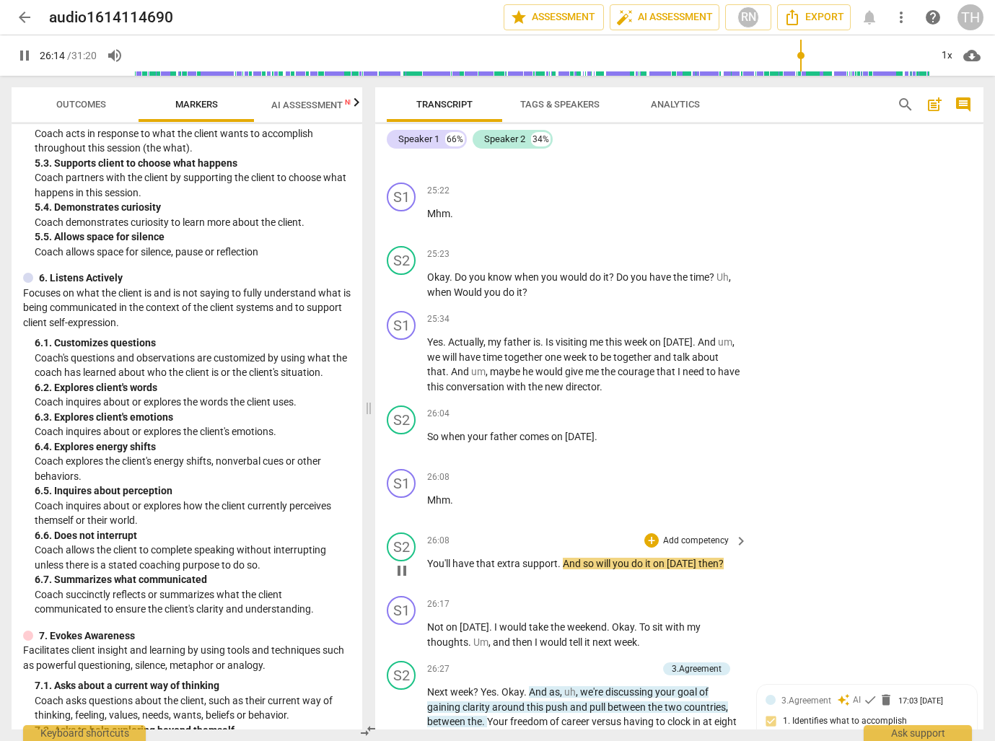
click at [406, 559] on button "pause" at bounding box center [401, 570] width 23 height 23
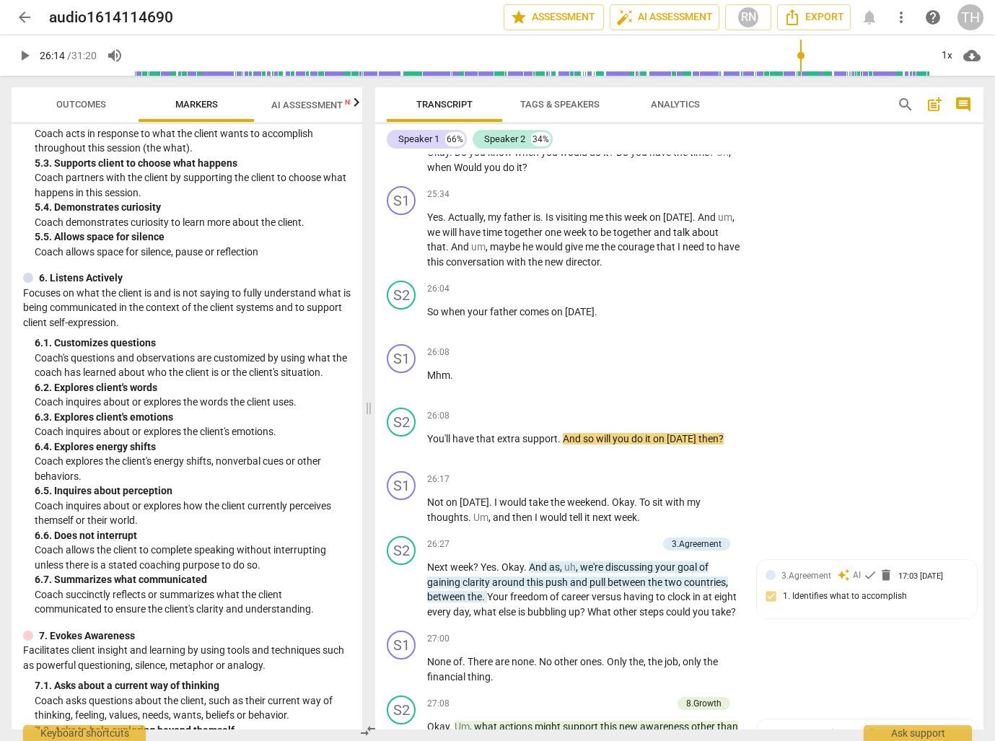
scroll to position [8293, 0]
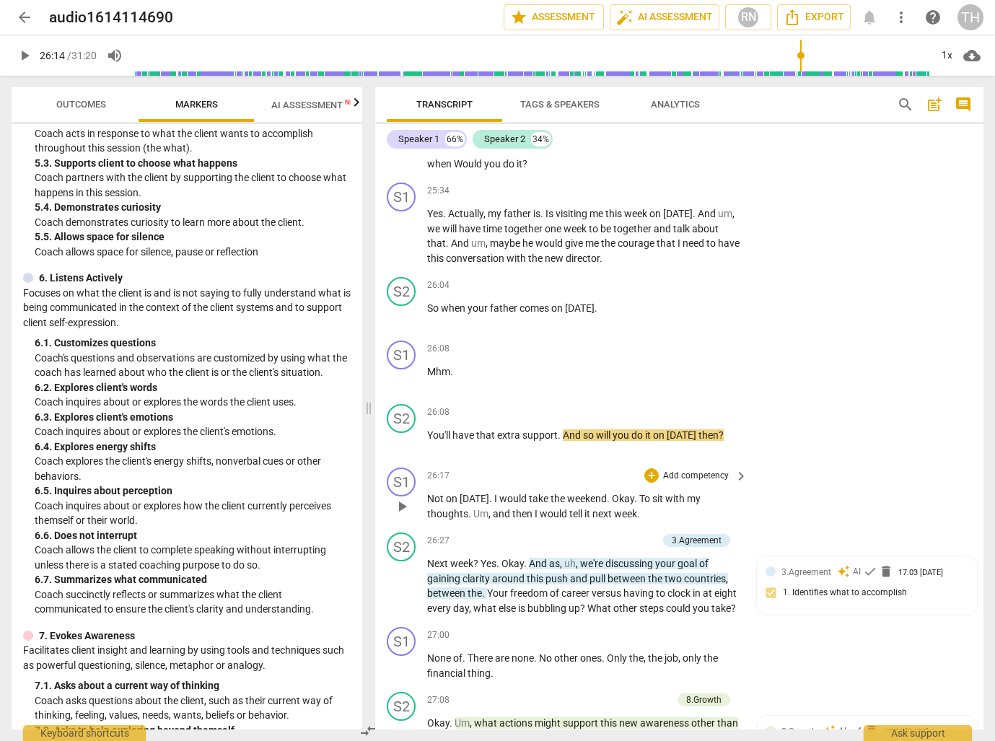
click at [403, 498] on span "play_arrow" at bounding box center [401, 506] width 17 height 17
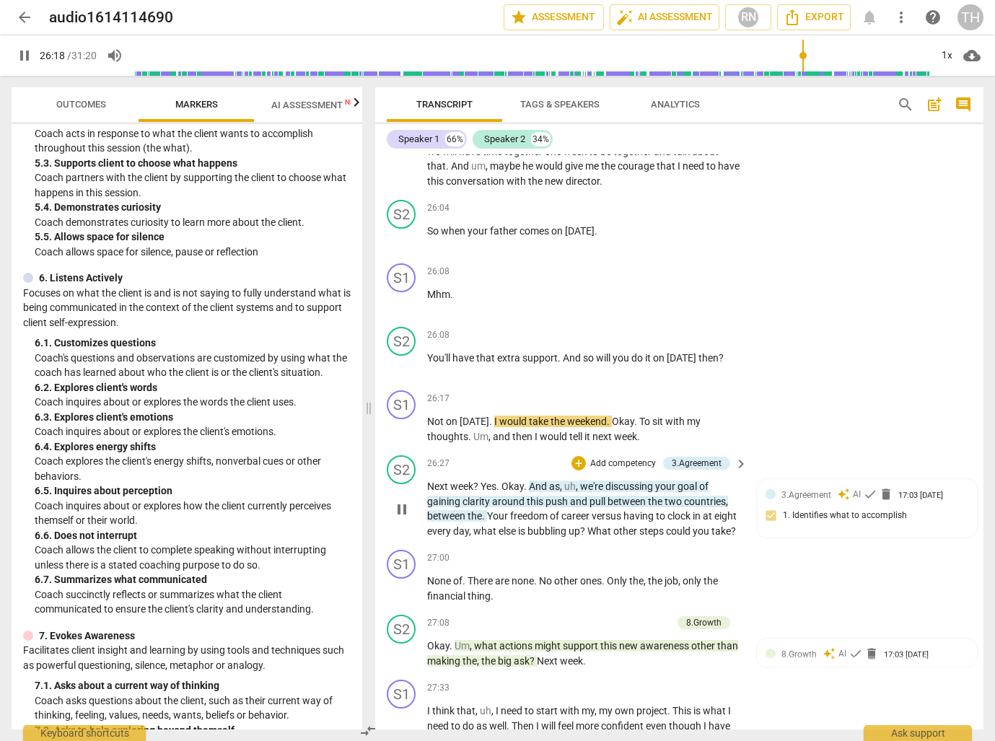
click at [404, 501] on span "pause" at bounding box center [401, 509] width 17 height 17
click at [402, 501] on span "play_arrow" at bounding box center [401, 509] width 17 height 17
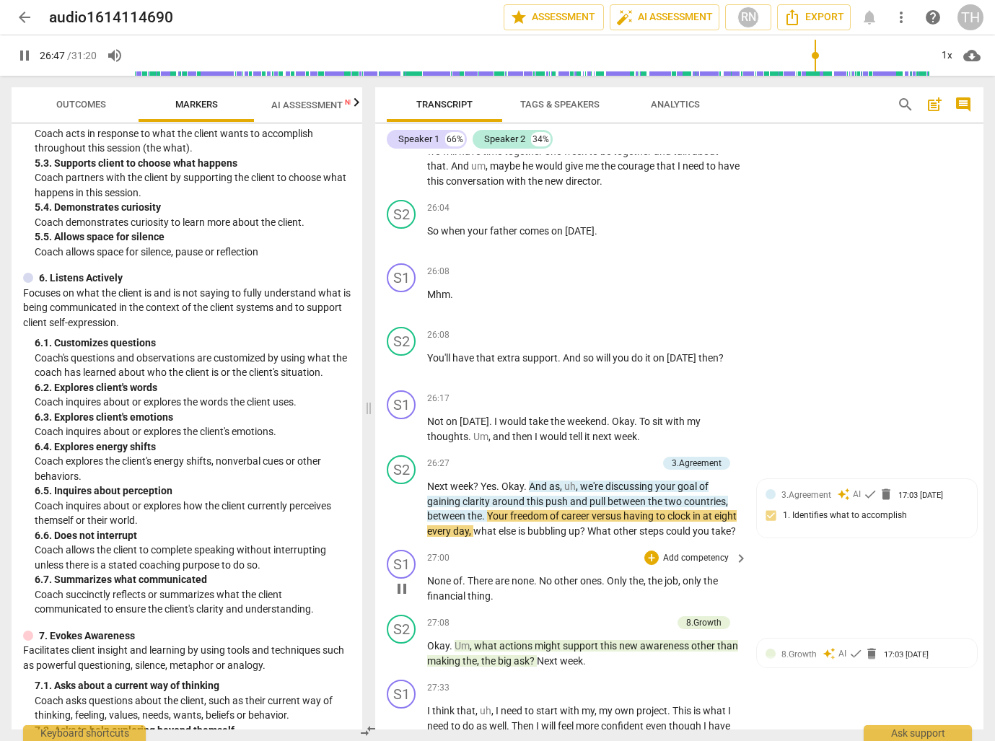
scroll to position [8411, 0]
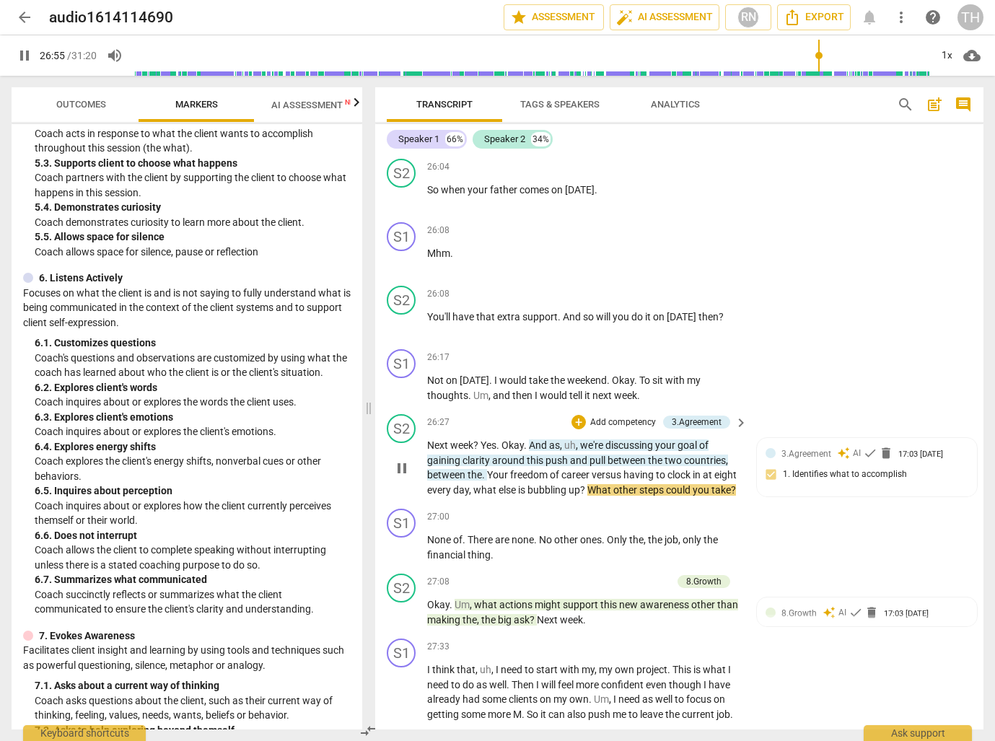
click at [403, 460] on span "pause" at bounding box center [401, 468] width 17 height 17
click at [403, 460] on span "play_arrow" at bounding box center [401, 468] width 17 height 17
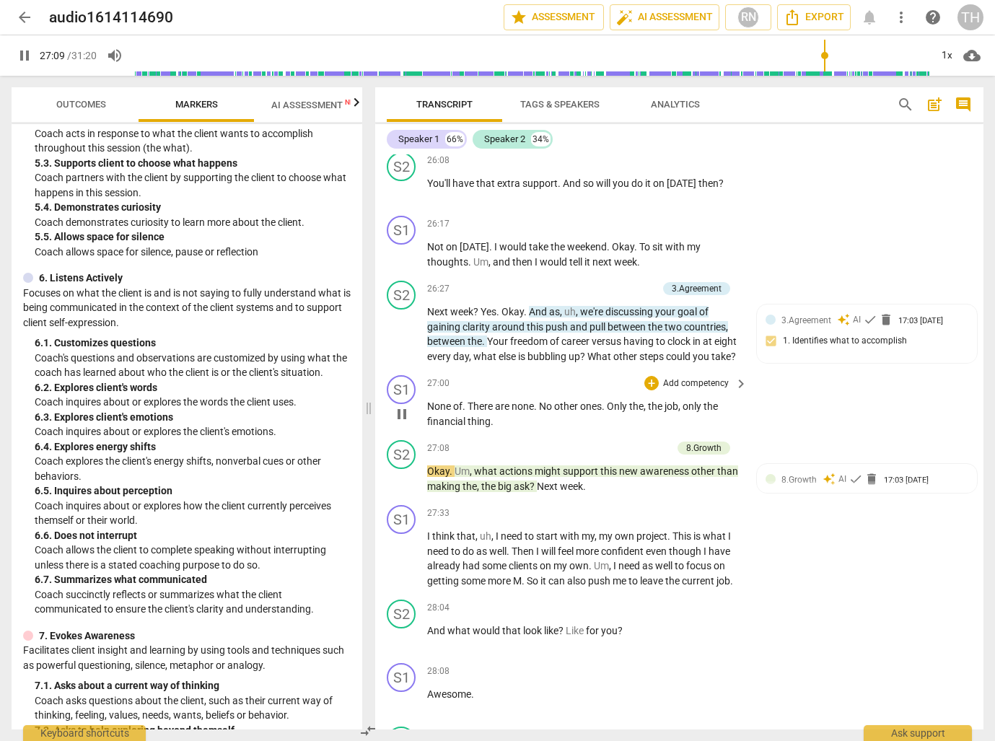
scroll to position [8557, 0]
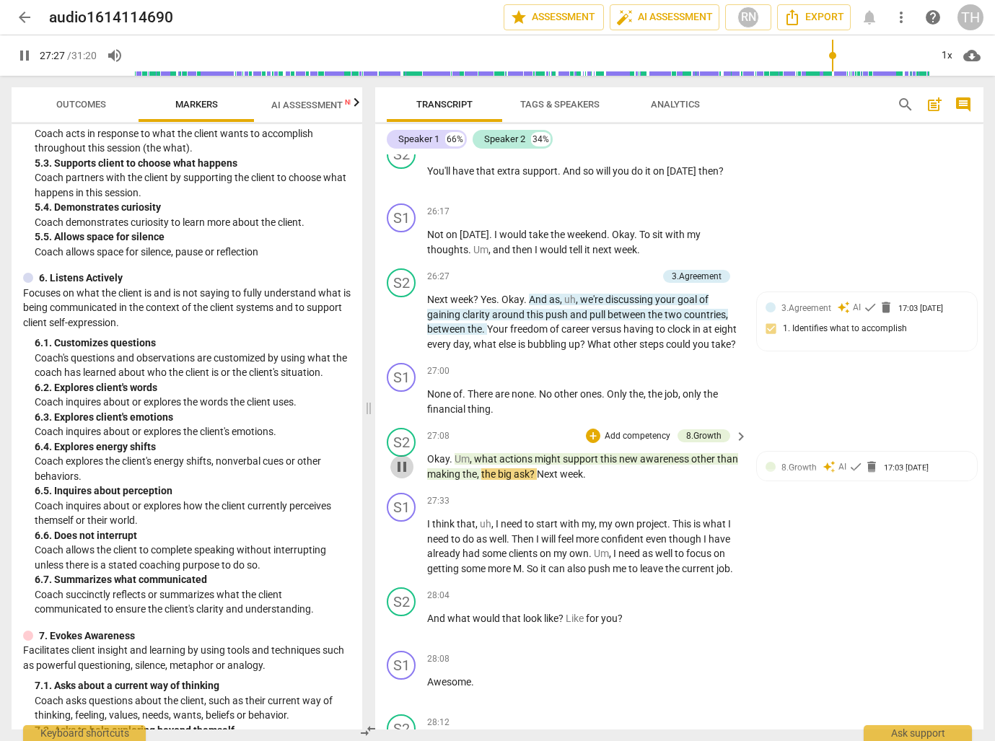
click at [413, 458] on span "pause" at bounding box center [401, 466] width 23 height 17
click at [410, 538] on span "play_arrow" at bounding box center [401, 546] width 17 height 17
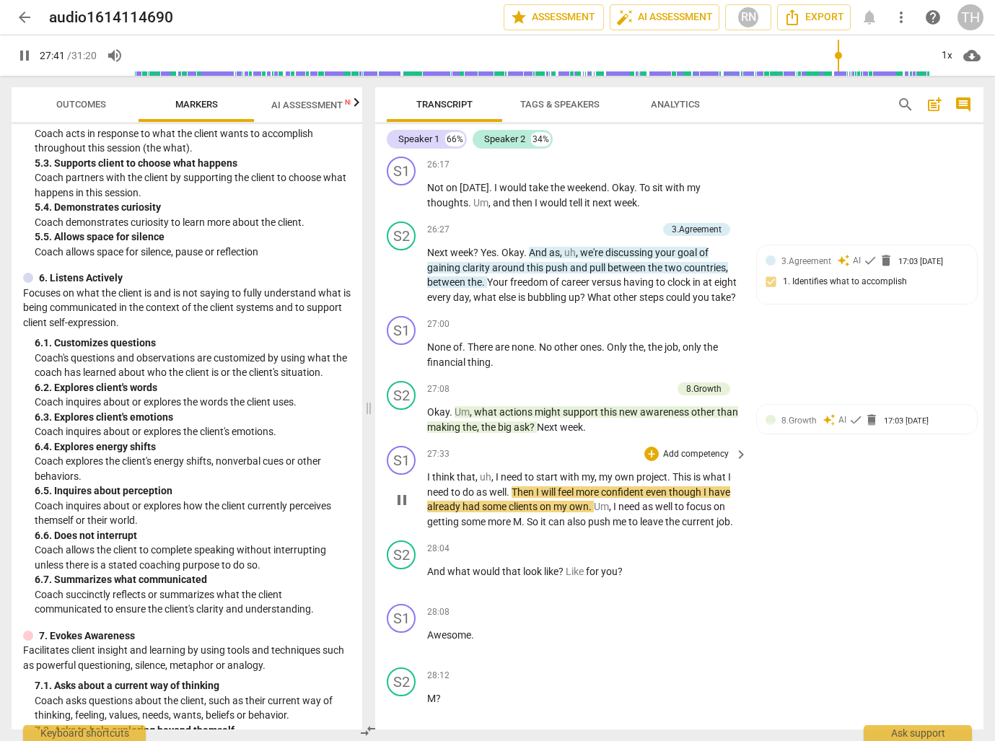
click at [394, 491] on span "pause" at bounding box center [401, 499] width 17 height 17
click at [400, 491] on span "play_arrow" at bounding box center [401, 499] width 17 height 17
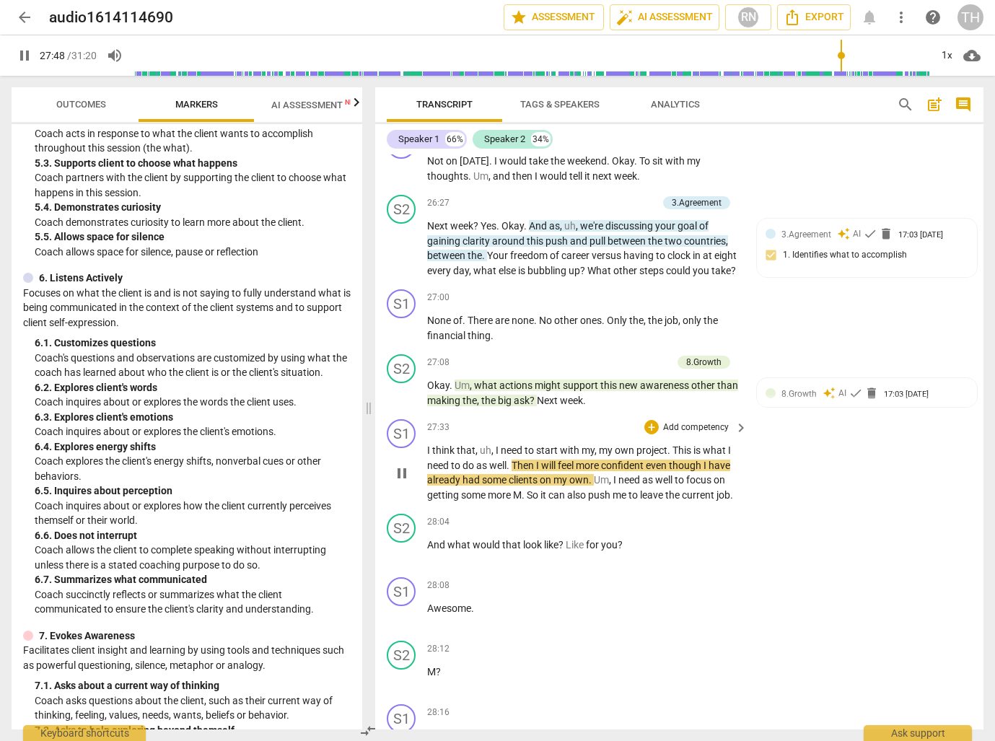
scroll to position [8641, 0]
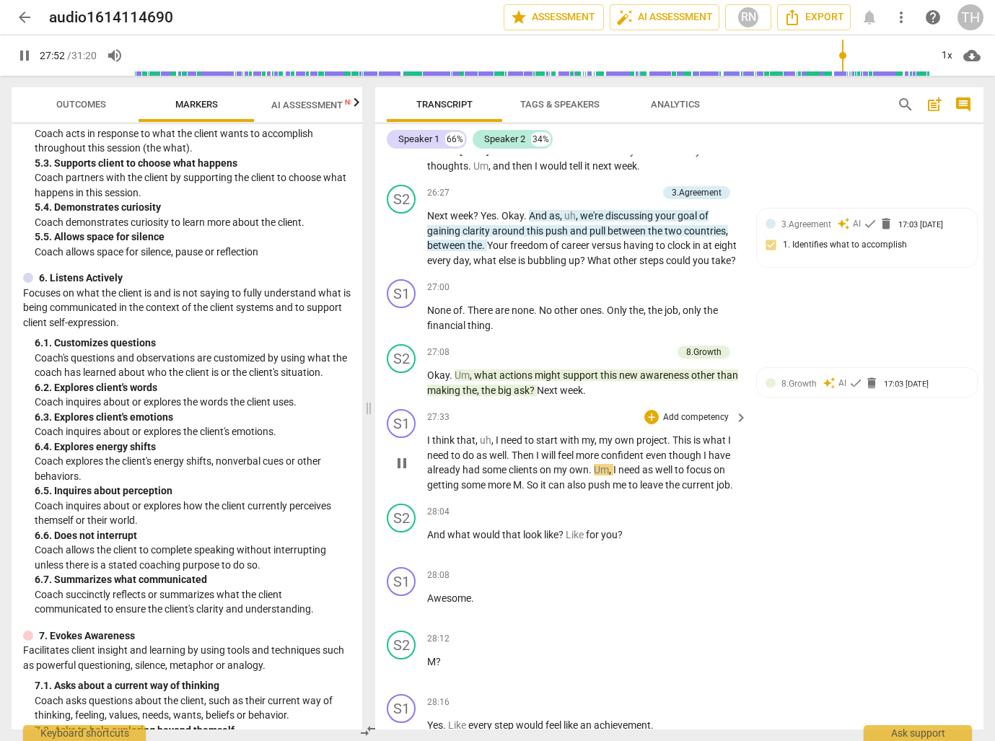
click at [406, 455] on span "pause" at bounding box center [401, 463] width 17 height 17
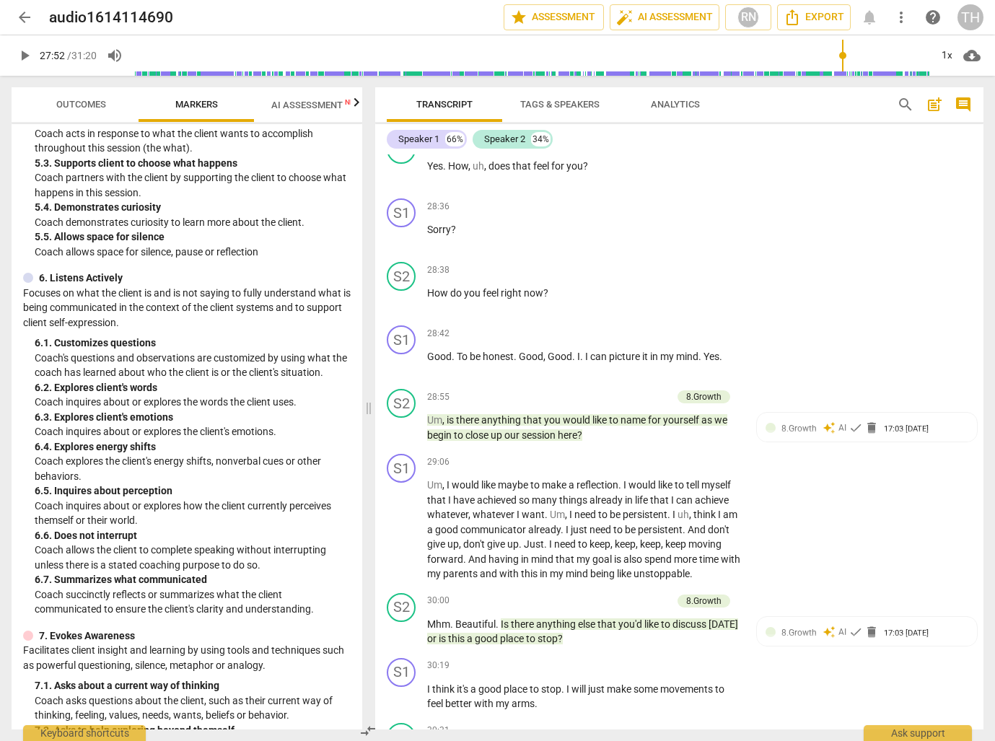
scroll to position [9378, 0]
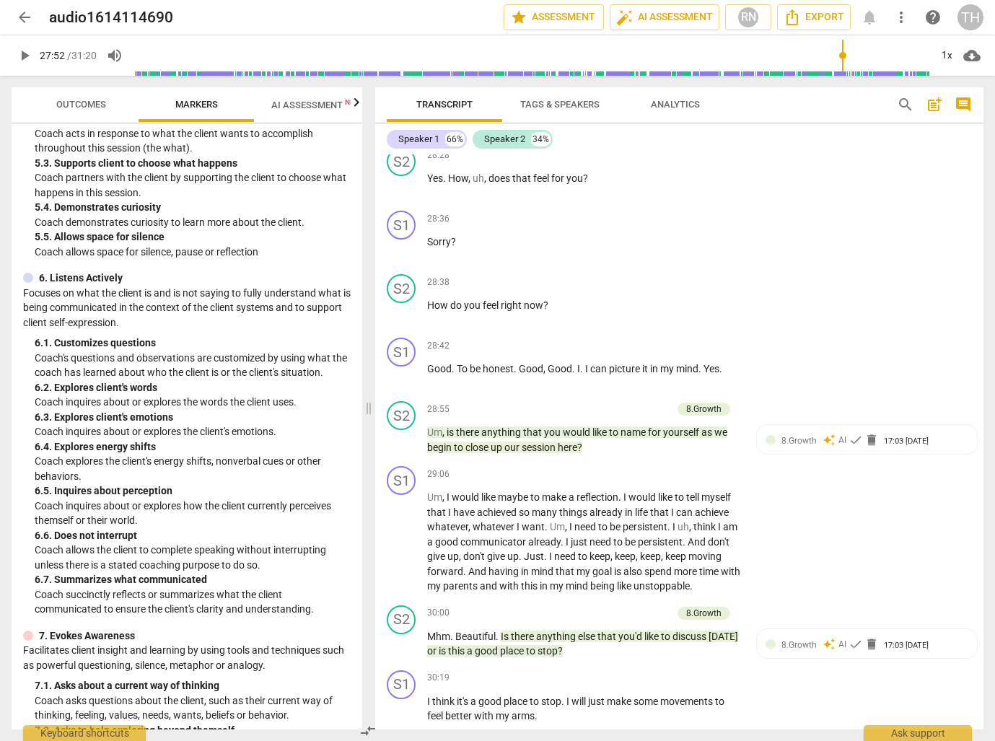
type input "1672"
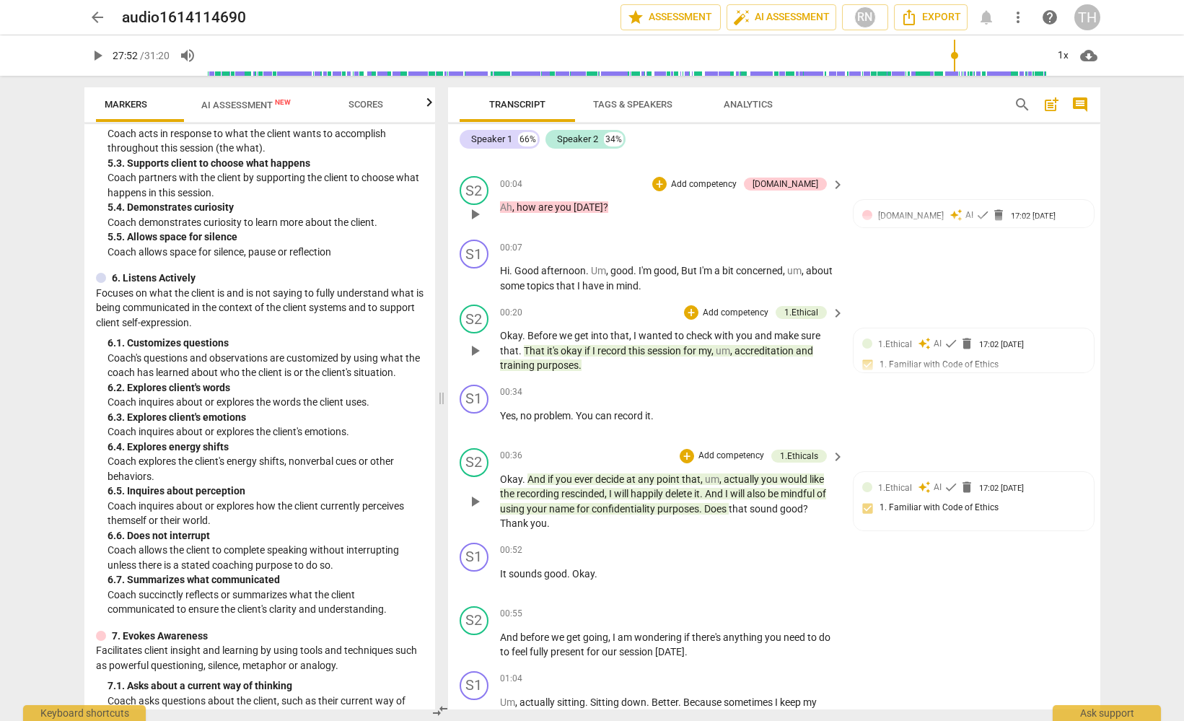
scroll to position [0, 142]
click at [364, 107] on span "Scores" at bounding box center [366, 104] width 35 height 11
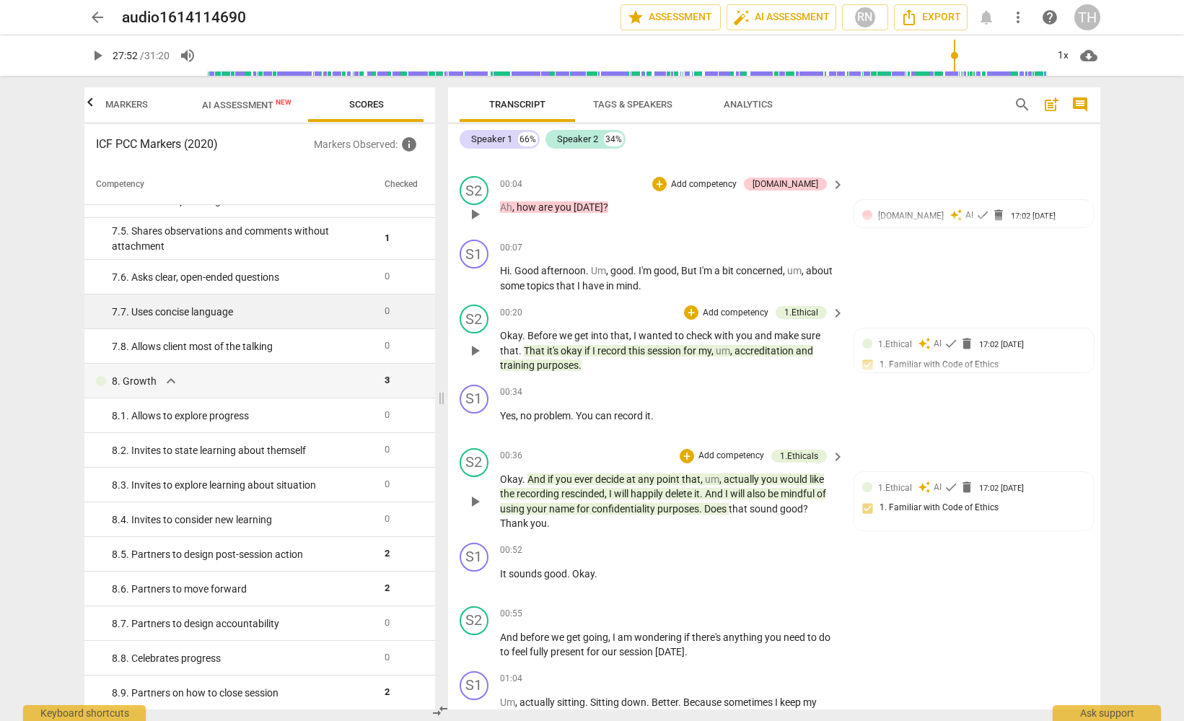
scroll to position [0, 0]
click at [934, 8] on button "Export" at bounding box center [931, 17] width 74 height 26
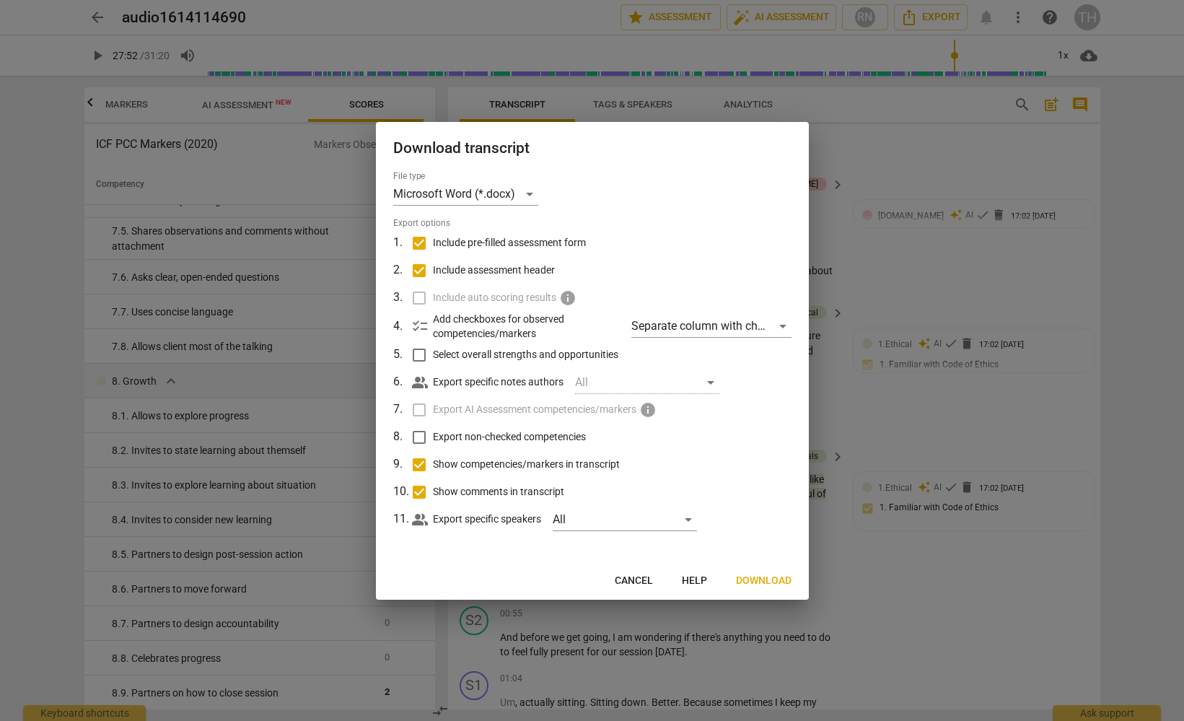
click at [920, 580] on div at bounding box center [592, 360] width 1184 height 721
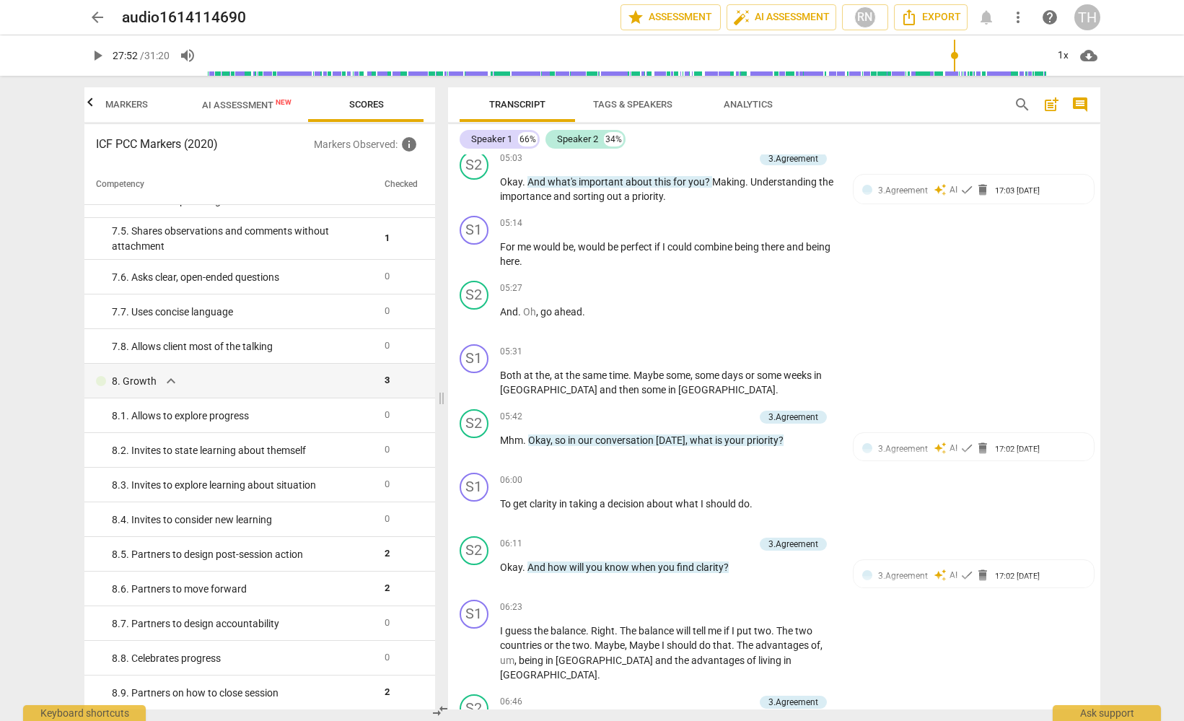
scroll to position [1846, 0]
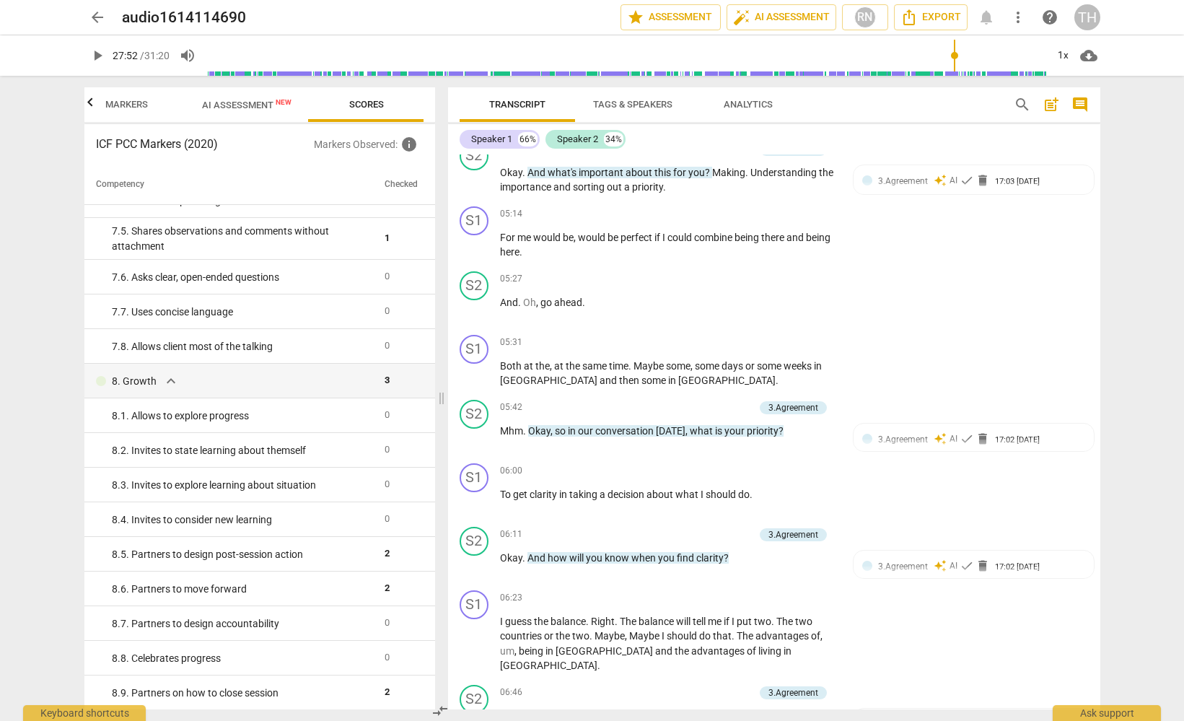
click at [587, 28] on div "arrow_back audio1614114690 edit star Assessment auto_fix_high AI Assessment RN …" at bounding box center [592, 17] width 1016 height 26
click at [865, 17] on div "RN" at bounding box center [865, 17] width 22 height 22
click at [481, 30] on div at bounding box center [592, 360] width 1184 height 721
